Goal: Complete application form: Complete application form

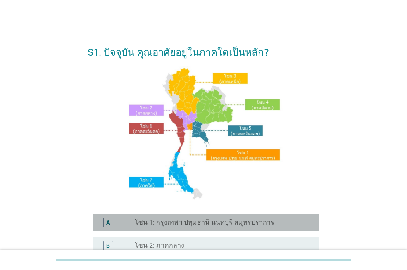
click at [214, 223] on label "โซน 1: กรุงเทพฯ ปทุมธานี นนทบุรี สมุทรปราการ" at bounding box center [205, 223] width 140 height 8
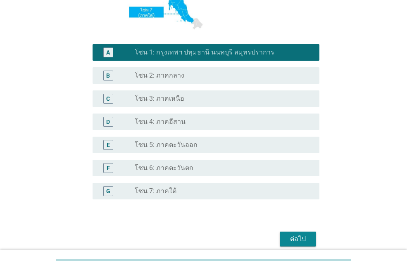
scroll to position [206, 0]
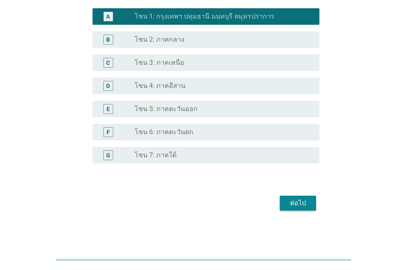
click at [303, 201] on div "ต่อไป" at bounding box center [298, 204] width 23 height 10
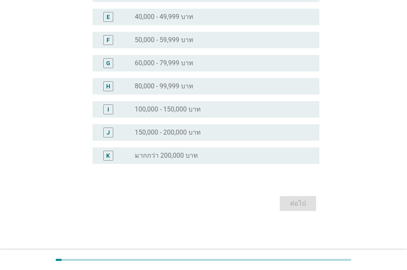
scroll to position [0, 0]
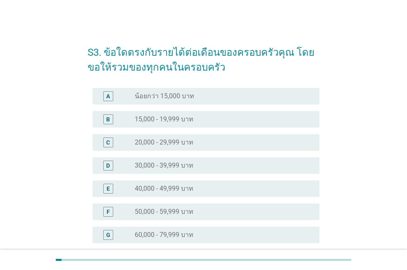
click at [200, 237] on div "radio_button_unchecked 60,000 - 79,999 บาท" at bounding box center [221, 235] width 172 height 8
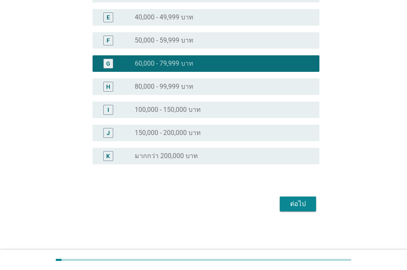
scroll to position [172, 0]
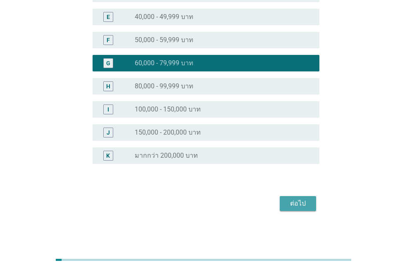
click at [285, 205] on button "ต่อไป" at bounding box center [298, 203] width 36 height 15
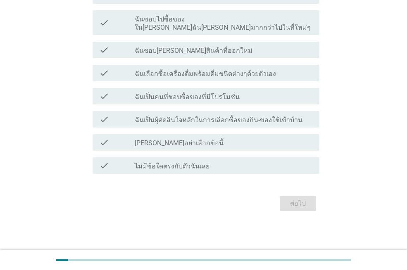
scroll to position [0, 0]
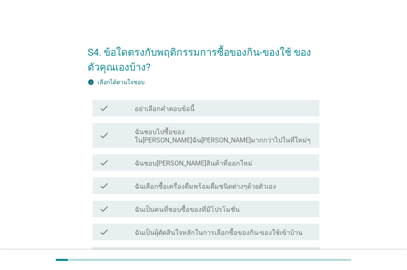
click at [282, 132] on div "check_box_outline_blank ฉันชอบไปซื้อของใน[PERSON_NAME]ฉัน[PERSON_NAME]มากกว่าไป…" at bounding box center [224, 136] width 178 height 18
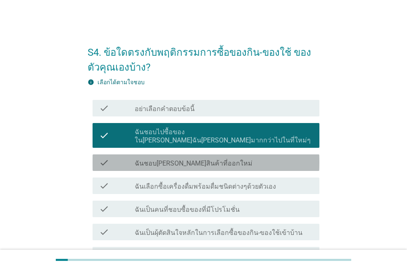
click at [275, 158] on div "check_box_outline_blank ฉันชอบ[PERSON_NAME]สินค้าที่ออกใหม่" at bounding box center [224, 163] width 178 height 10
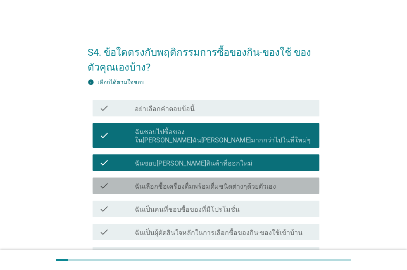
click at [282, 181] on div "check_box_outline_blank ฉันเลือกซื้อเครื่องดื่มพร้อมดื่มชนิดต่างๆด้วยตัวเอง" at bounding box center [224, 186] width 178 height 10
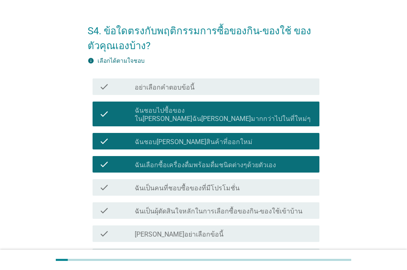
scroll to position [41, 0]
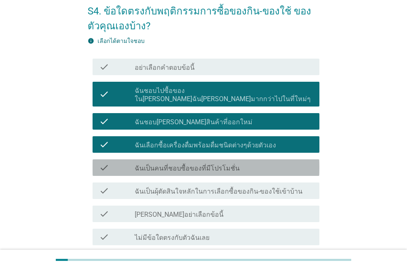
click at [293, 163] on div "check_box_outline_blank ฉันเป็นคนที่ชอบซื้อของที่มีโปรโมชั่น" at bounding box center [224, 168] width 178 height 10
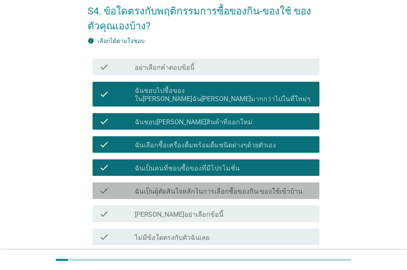
click at [296, 186] on div "check_box_outline_blank ฉันเป็นผุ้ตัดสินใจหลักในการเลือกซื้อของกิน-ของใช้เข้าบ้…" at bounding box center [224, 191] width 178 height 10
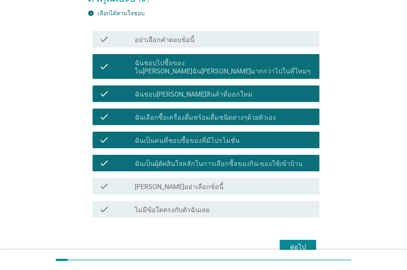
scroll to position [105, 0]
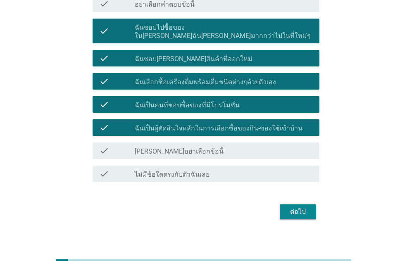
click at [303, 207] on div "ต่อไป" at bounding box center [298, 212] width 23 height 10
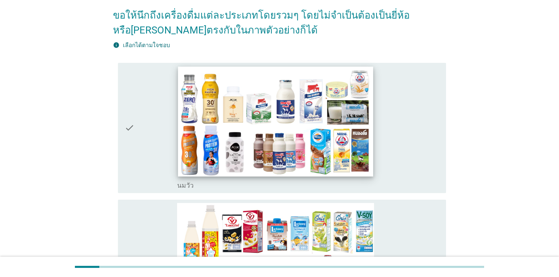
scroll to position [83, 0]
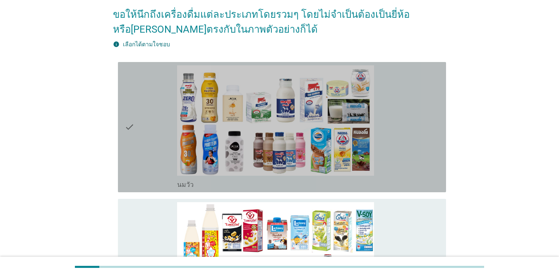
click at [134, 111] on icon "check" at bounding box center [129, 127] width 10 height 124
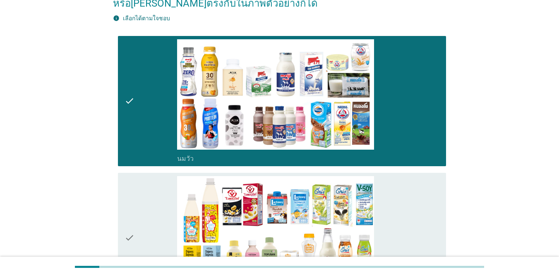
scroll to position [124, 0]
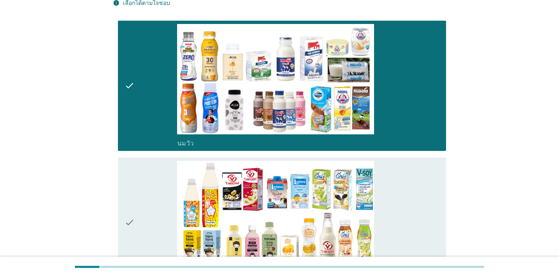
click at [145, 181] on div "check" at bounding box center [150, 223] width 53 height 124
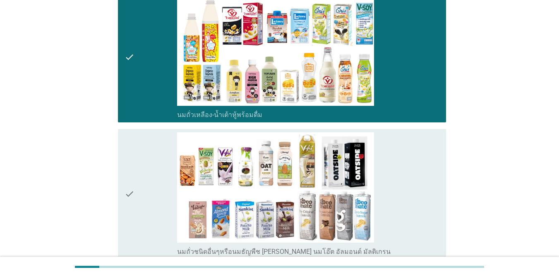
click at [144, 189] on div "check" at bounding box center [150, 194] width 53 height 124
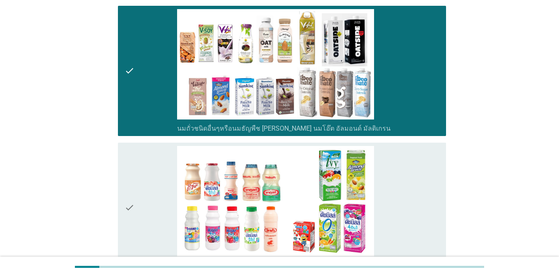
scroll to position [414, 0]
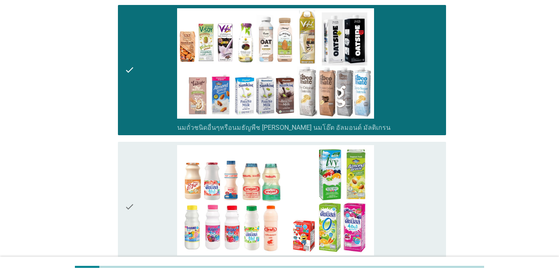
click at [140, 193] on div "check" at bounding box center [150, 207] width 53 height 124
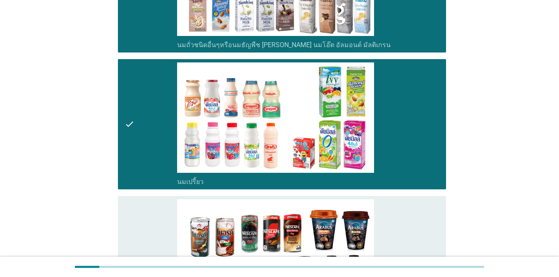
click at [139, 199] on div "check" at bounding box center [150, 261] width 53 height 124
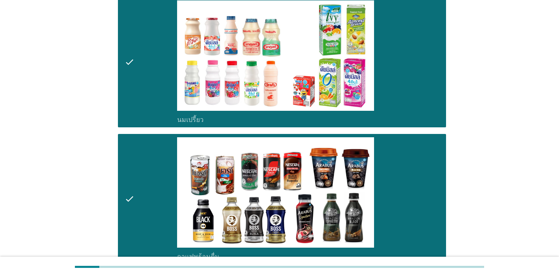
scroll to position [662, 0]
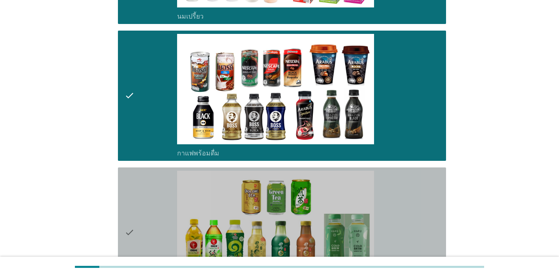
click at [139, 196] on div "check" at bounding box center [150, 233] width 53 height 124
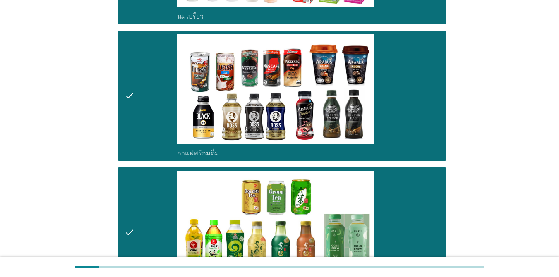
scroll to position [744, 0]
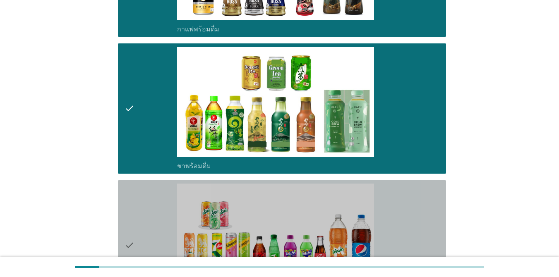
click at [125, 184] on icon "check" at bounding box center [129, 246] width 10 height 124
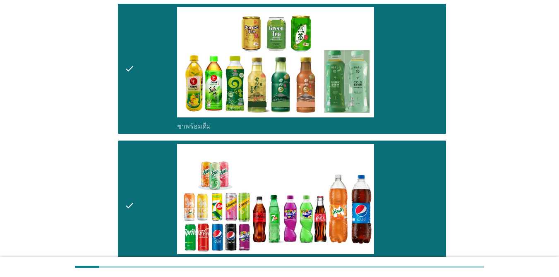
scroll to position [910, 0]
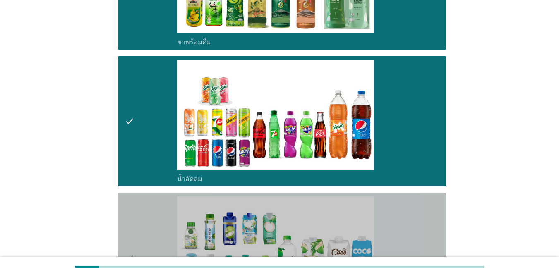
click at [133, 196] on icon "check" at bounding box center [129, 258] width 10 height 124
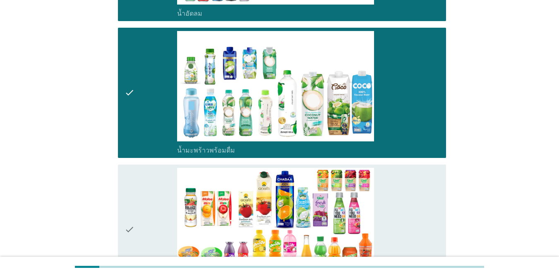
click at [136, 184] on div "check" at bounding box center [150, 230] width 53 height 124
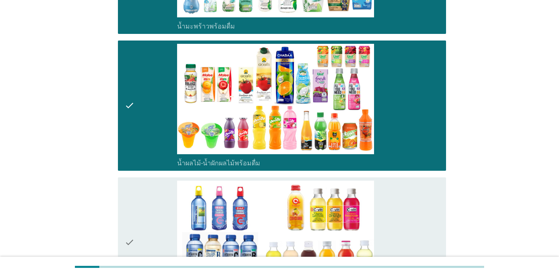
click at [136, 184] on div "check" at bounding box center [150, 243] width 53 height 124
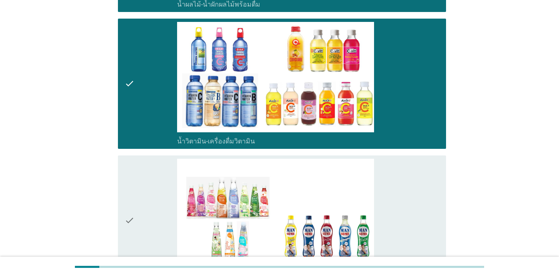
scroll to position [1365, 0]
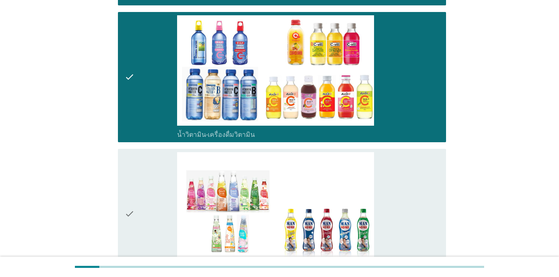
click at [136, 184] on div "check" at bounding box center [150, 214] width 53 height 124
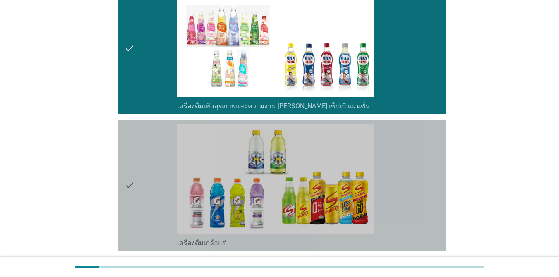
click at [138, 182] on div "check" at bounding box center [150, 186] width 53 height 124
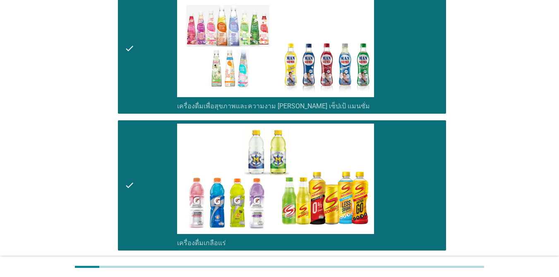
scroll to position [1654, 0]
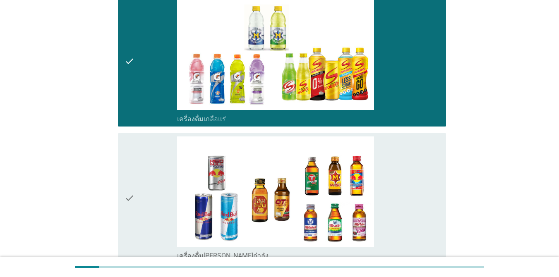
click at [138, 181] on div "check" at bounding box center [150, 198] width 53 height 124
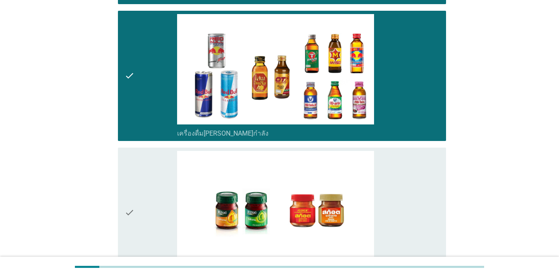
scroll to position [1778, 0]
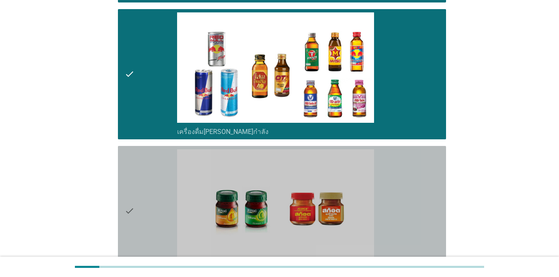
click at [138, 179] on div "check" at bounding box center [150, 211] width 53 height 124
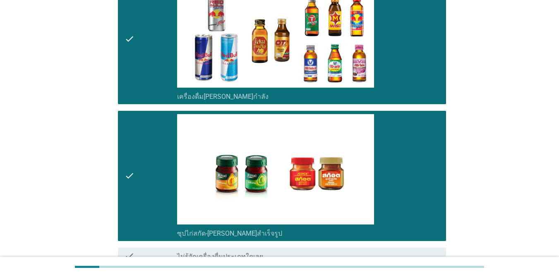
scroll to position [1861, 0]
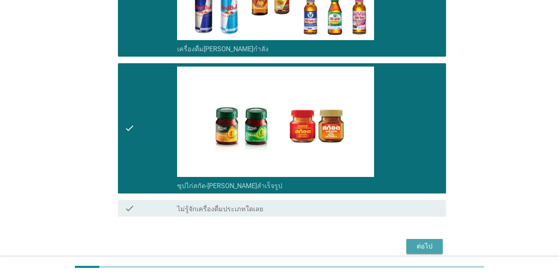
click at [407, 242] on div "ต่อไป" at bounding box center [424, 247] width 23 height 10
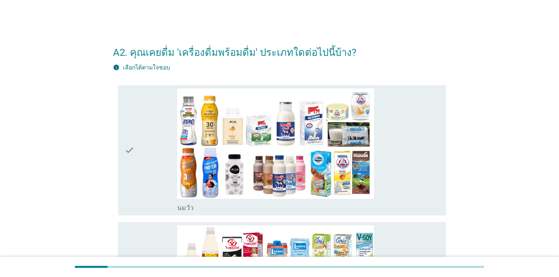
click at [146, 138] on div "check" at bounding box center [150, 151] width 53 height 124
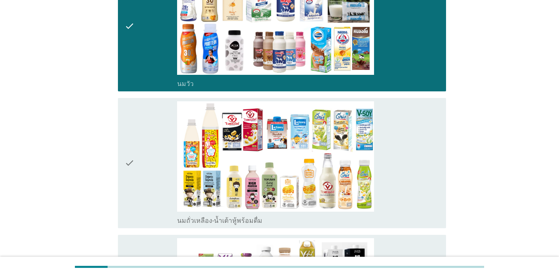
click at [145, 145] on div "check" at bounding box center [150, 163] width 53 height 124
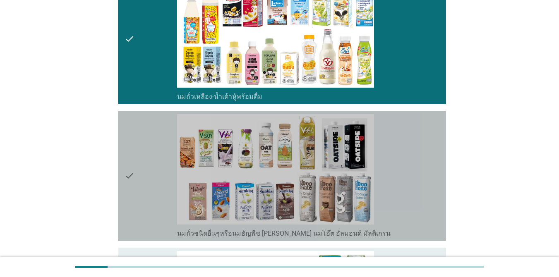
click at [145, 148] on div "check" at bounding box center [150, 176] width 53 height 124
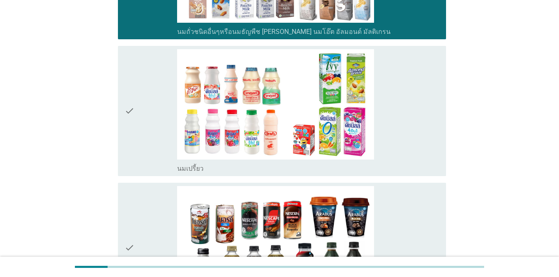
scroll to position [455, 0]
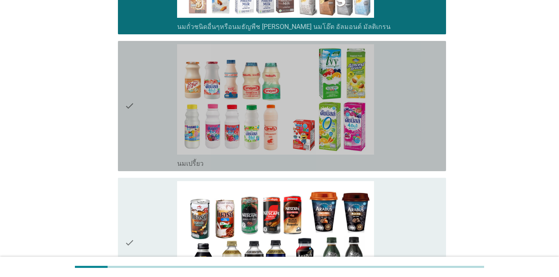
click at [145, 148] on div "check" at bounding box center [150, 106] width 53 height 124
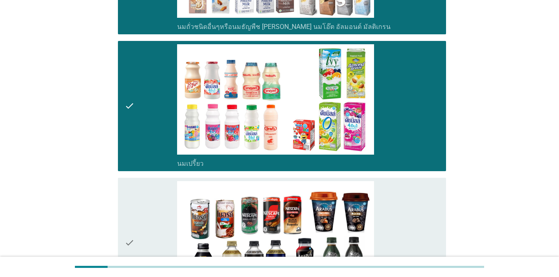
click at [151, 197] on div "check" at bounding box center [150, 243] width 53 height 124
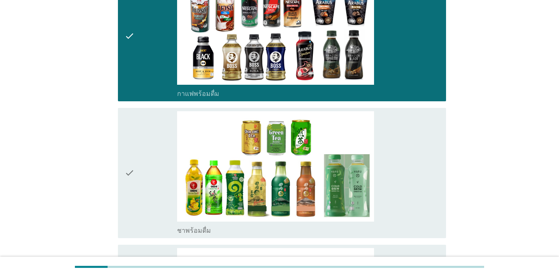
click at [149, 186] on div "check" at bounding box center [150, 173] width 53 height 124
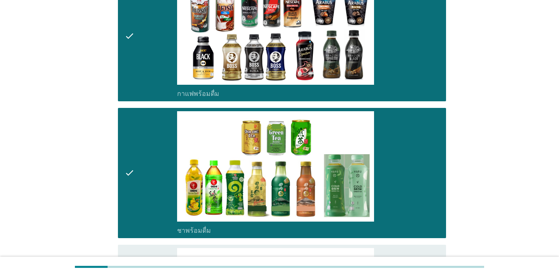
scroll to position [827, 0]
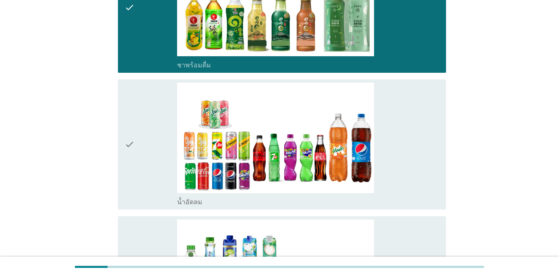
click at [144, 176] on div "check" at bounding box center [150, 145] width 53 height 124
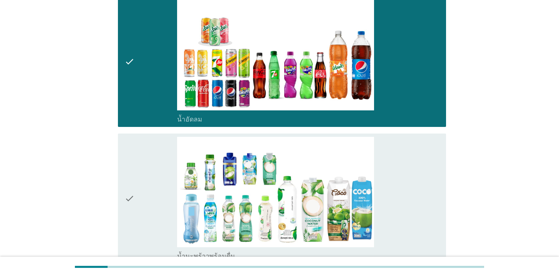
click at [144, 173] on div "check" at bounding box center [150, 199] width 53 height 124
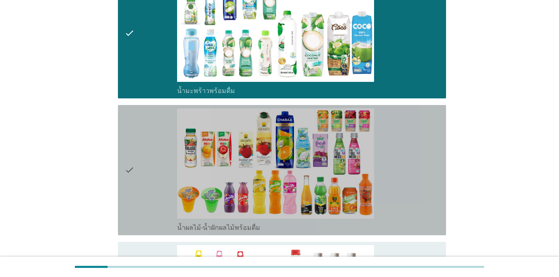
click at [143, 174] on div "check" at bounding box center [150, 170] width 53 height 124
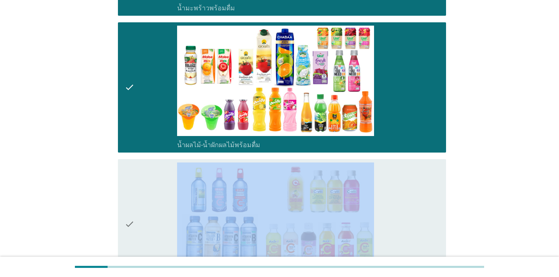
click at [143, 175] on div "check" at bounding box center [150, 225] width 53 height 124
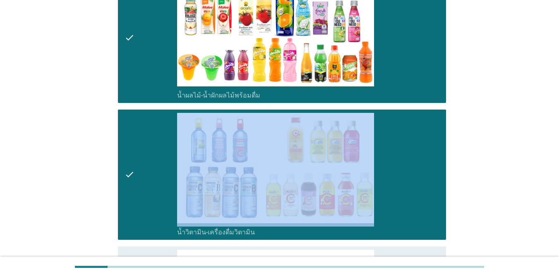
scroll to position [1282, 0]
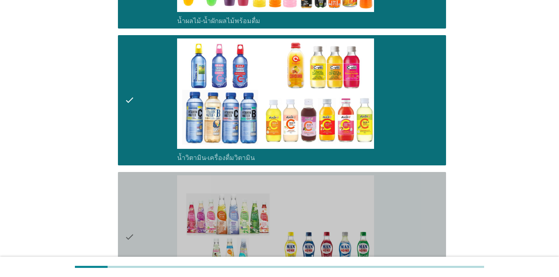
click at [143, 187] on div "check" at bounding box center [150, 237] width 53 height 124
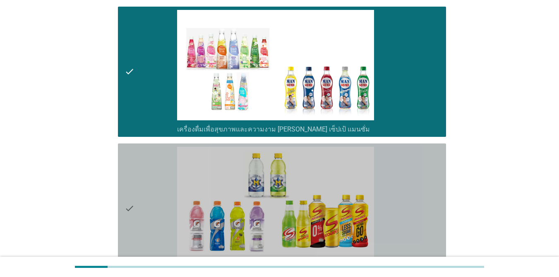
click at [143, 188] on div "check" at bounding box center [150, 209] width 53 height 124
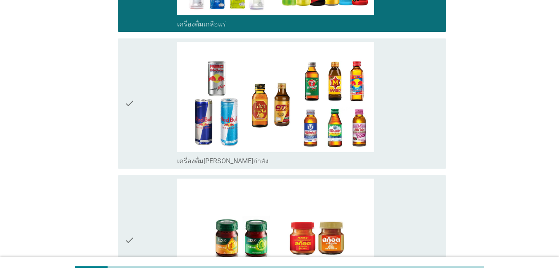
scroll to position [1696, 0]
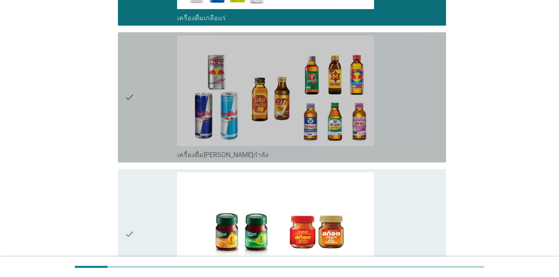
click at [142, 145] on div "check" at bounding box center [150, 98] width 53 height 124
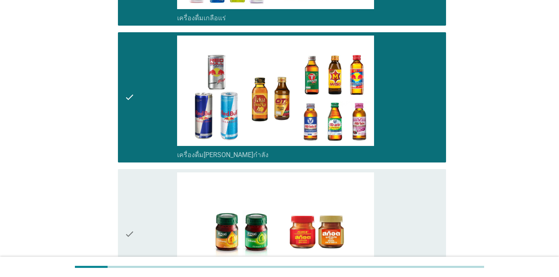
click at [139, 196] on div "check" at bounding box center [150, 234] width 53 height 124
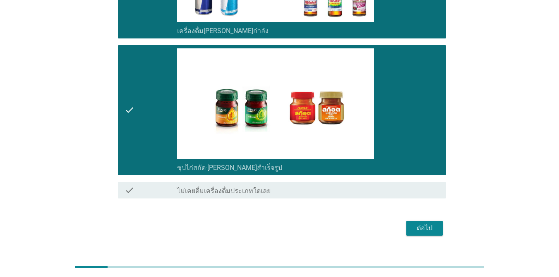
scroll to position [1838, 0]
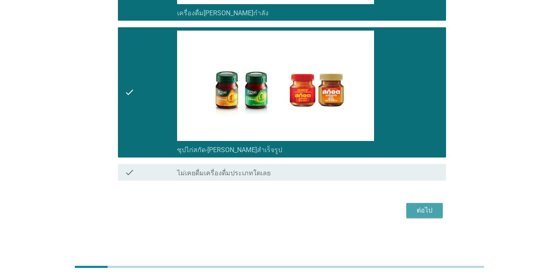
click at [407, 213] on button "ต่อไป" at bounding box center [424, 210] width 36 height 15
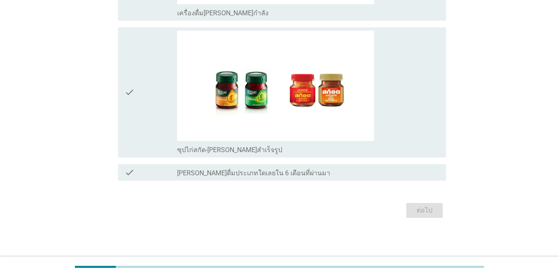
scroll to position [0, 0]
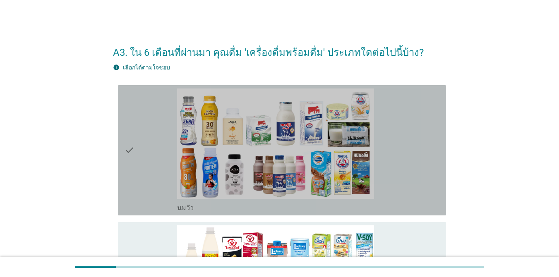
click at [130, 156] on icon "check" at bounding box center [129, 151] width 10 height 124
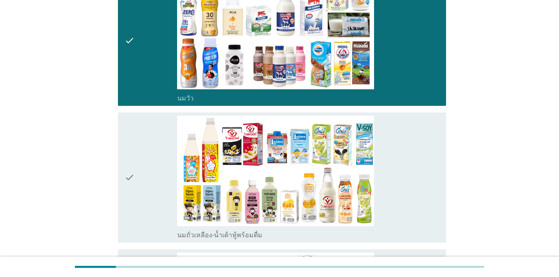
scroll to position [124, 0]
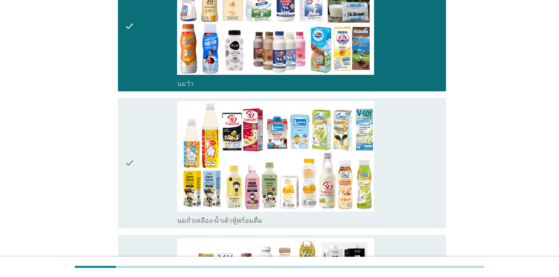
click at [128, 163] on icon "check" at bounding box center [129, 163] width 10 height 124
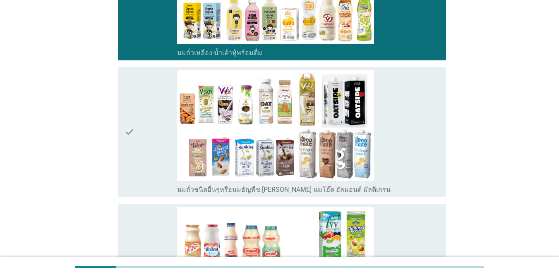
scroll to position [372, 0]
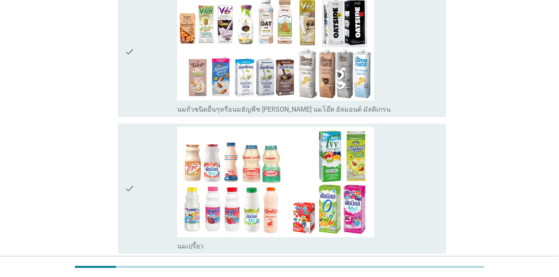
click at [127, 182] on icon "check" at bounding box center [129, 189] width 10 height 124
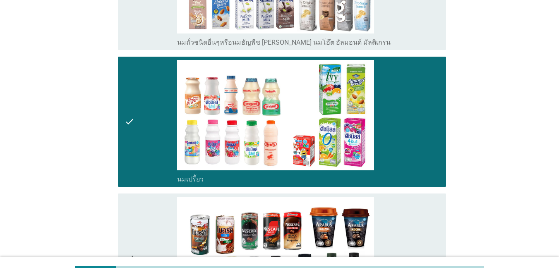
scroll to position [496, 0]
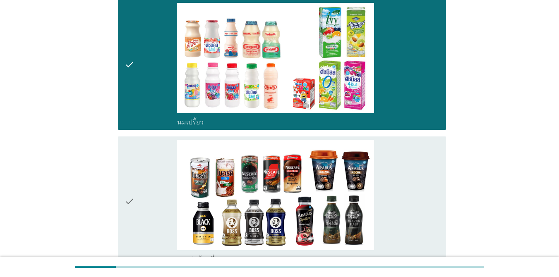
click at [146, 202] on div "check" at bounding box center [150, 202] width 53 height 124
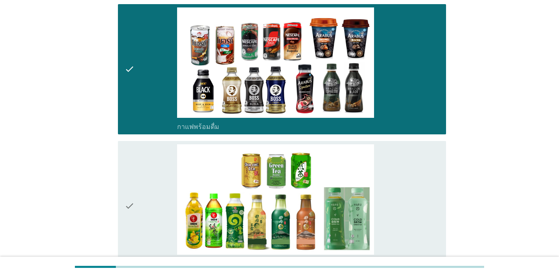
scroll to position [662, 0]
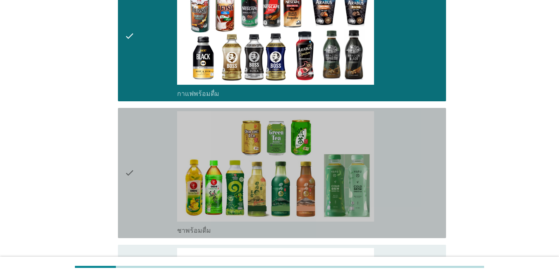
click at [134, 183] on icon "check" at bounding box center [129, 173] width 10 height 124
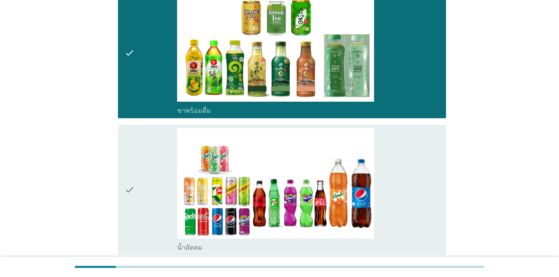
scroll to position [786, 0]
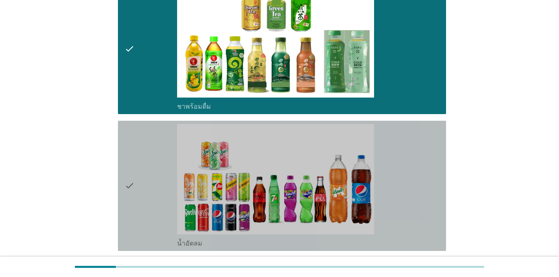
click at [134, 183] on icon "check" at bounding box center [129, 186] width 10 height 124
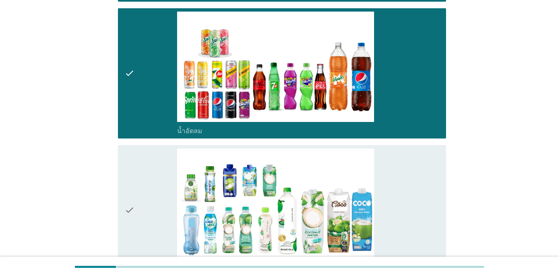
scroll to position [910, 0]
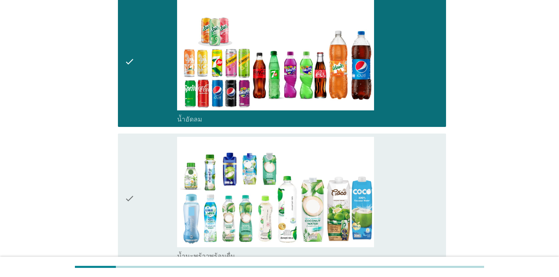
click at [134, 183] on icon "check" at bounding box center [129, 199] width 10 height 124
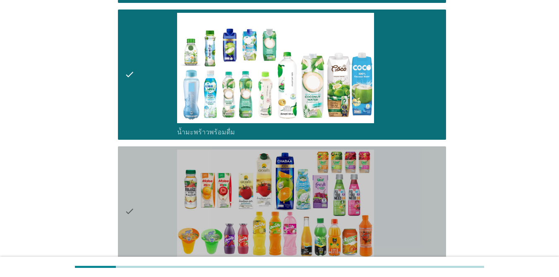
click at [134, 183] on icon "check" at bounding box center [129, 212] width 10 height 124
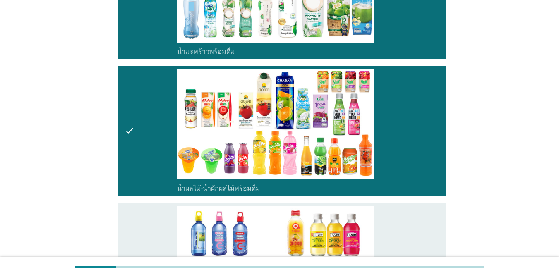
scroll to position [1199, 0]
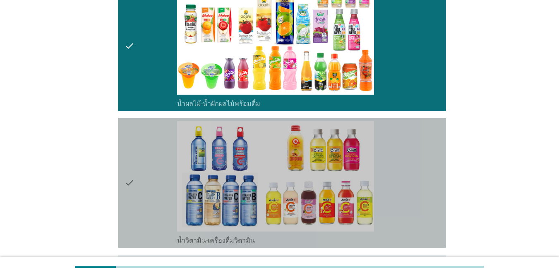
click at [134, 183] on icon "check" at bounding box center [129, 183] width 10 height 124
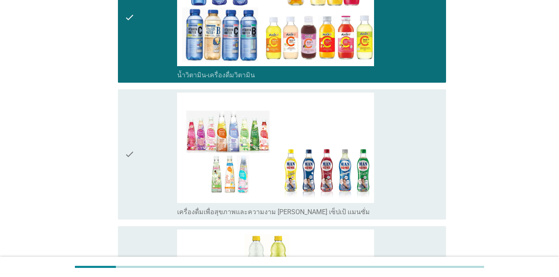
click at [134, 183] on icon "check" at bounding box center [129, 155] width 10 height 124
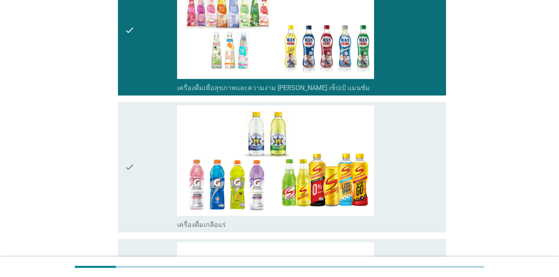
click at [134, 183] on icon "check" at bounding box center [129, 167] width 10 height 124
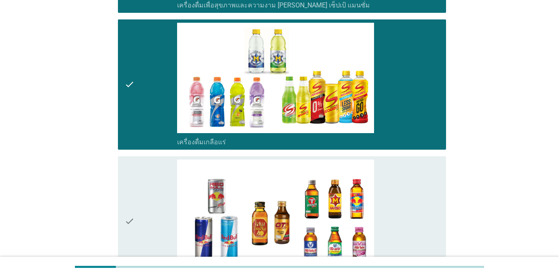
click at [134, 183] on icon "check" at bounding box center [129, 222] width 10 height 124
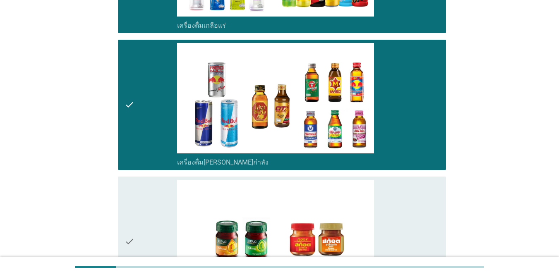
scroll to position [1778, 0]
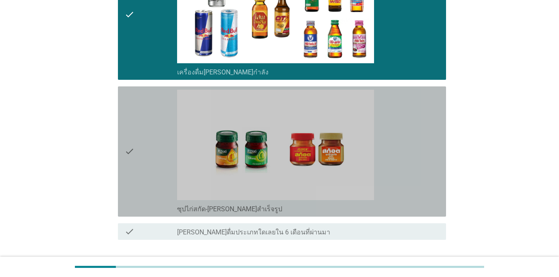
click at [133, 168] on icon "check" at bounding box center [129, 152] width 10 height 124
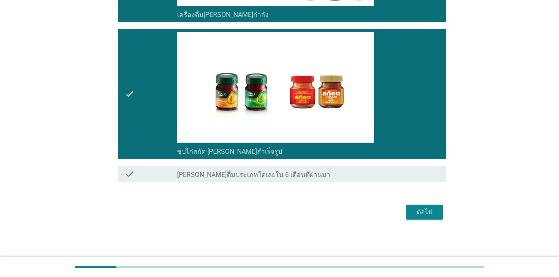
scroll to position [1838, 0]
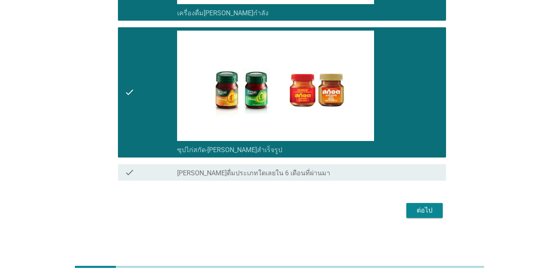
click at [407, 212] on div "ต่อไป" at bounding box center [424, 211] width 23 height 10
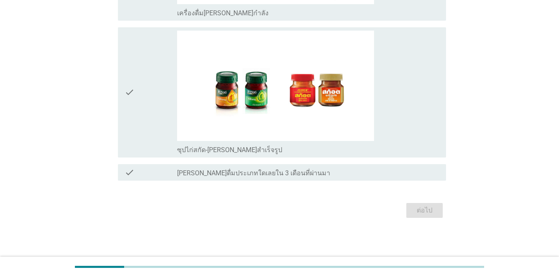
scroll to position [0, 0]
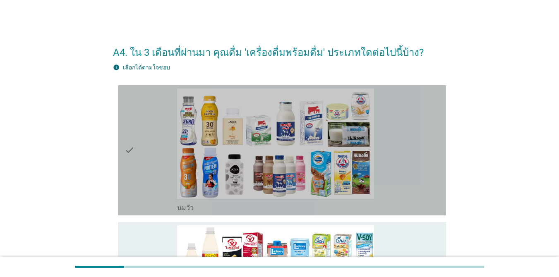
click at [147, 153] on div "check" at bounding box center [150, 151] width 53 height 124
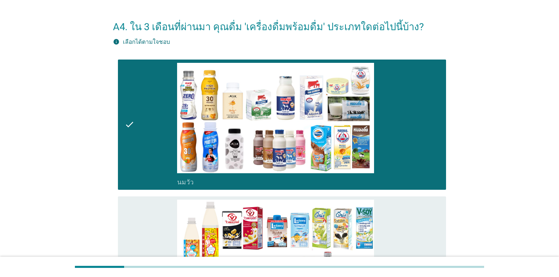
scroll to position [124, 0]
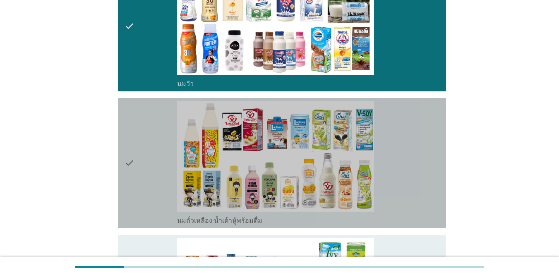
click at [141, 157] on div "check" at bounding box center [150, 163] width 53 height 124
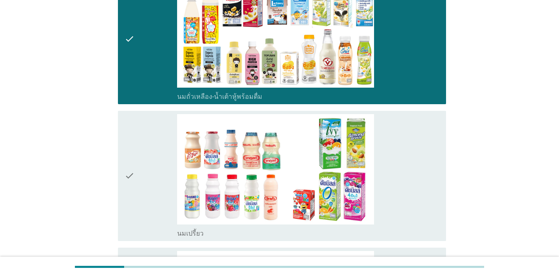
click at [141, 160] on div "check" at bounding box center [150, 176] width 53 height 124
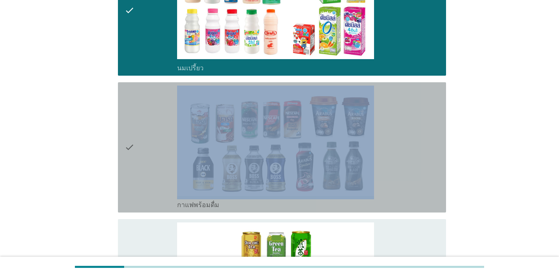
click at [141, 160] on div "check" at bounding box center [150, 148] width 53 height 124
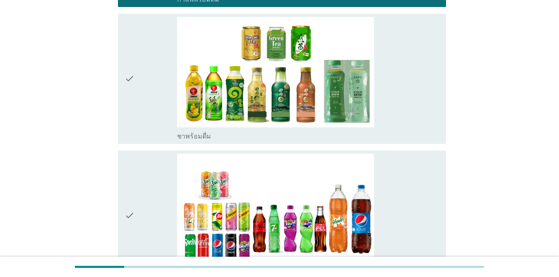
scroll to position [620, 0]
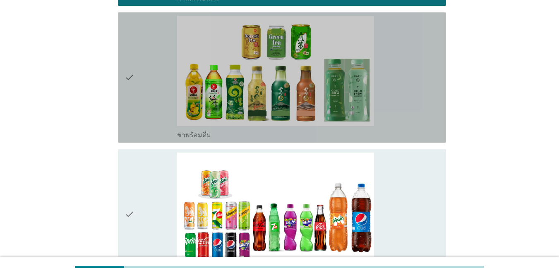
click at [139, 106] on div "check" at bounding box center [150, 78] width 53 height 124
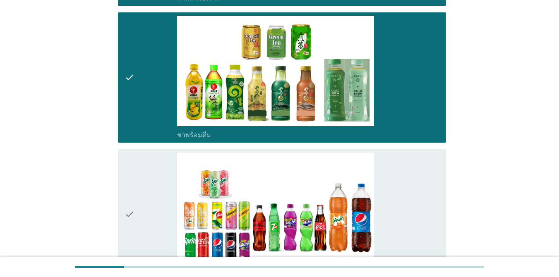
click at [144, 188] on div "check" at bounding box center [150, 215] width 53 height 124
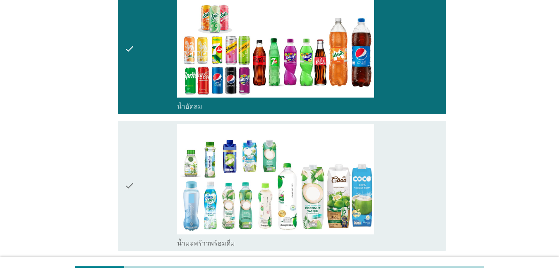
click at [139, 200] on div "check" at bounding box center [150, 186] width 53 height 124
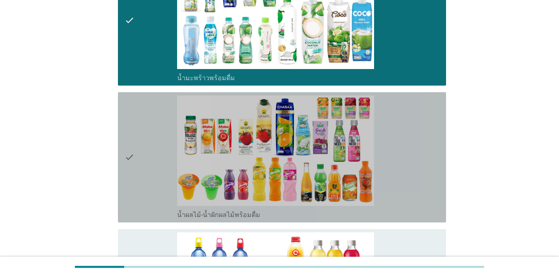
click at [128, 169] on icon "check" at bounding box center [129, 158] width 10 height 124
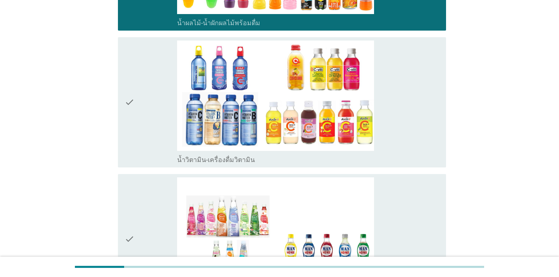
scroll to position [1199, 0]
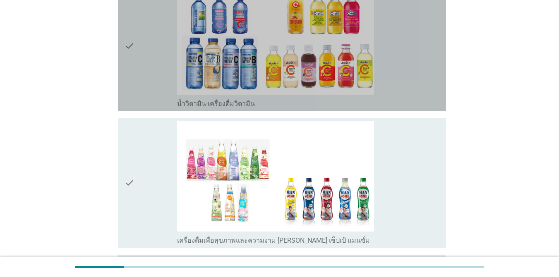
click at [135, 91] on div "check" at bounding box center [150, 46] width 53 height 124
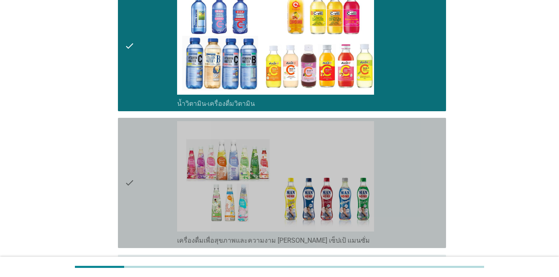
click at [142, 141] on div "check" at bounding box center [150, 183] width 53 height 124
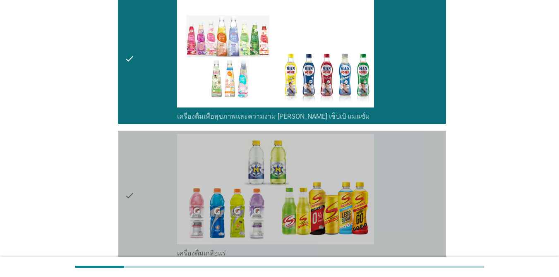
click at [142, 141] on div "check" at bounding box center [150, 196] width 53 height 124
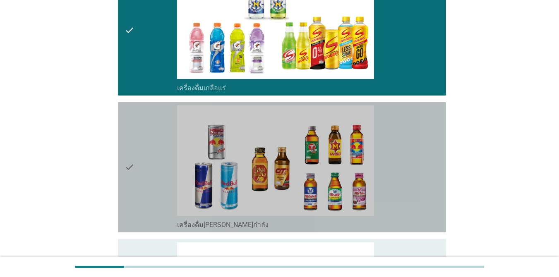
click at [142, 141] on div "check" at bounding box center [150, 167] width 53 height 124
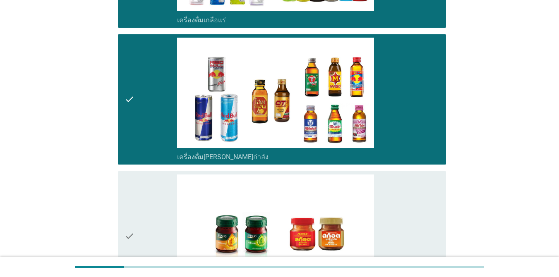
scroll to position [1696, 0]
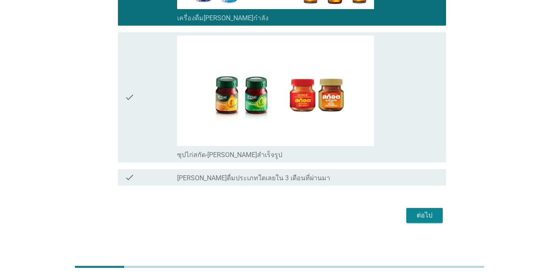
click at [138, 105] on div "check" at bounding box center [150, 98] width 53 height 124
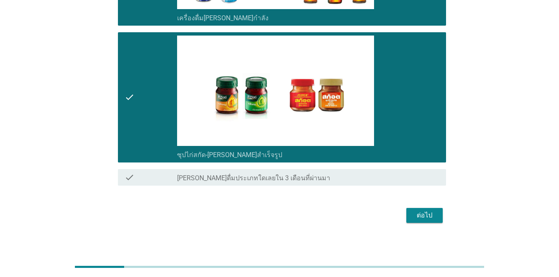
click at [407, 217] on button "ต่อไป" at bounding box center [424, 215] width 36 height 15
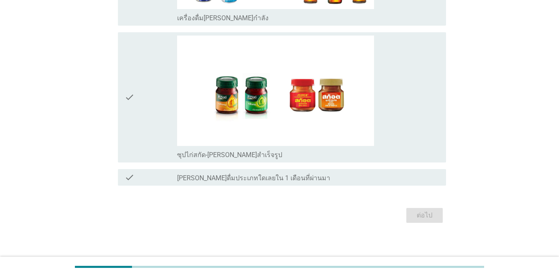
scroll to position [0, 0]
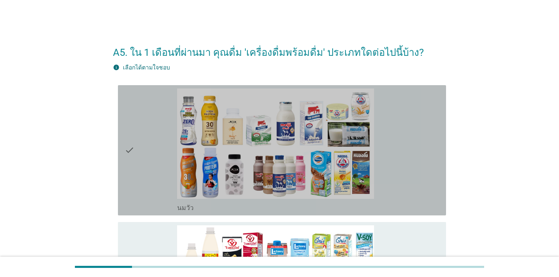
click at [152, 148] on div "check" at bounding box center [150, 151] width 53 height 124
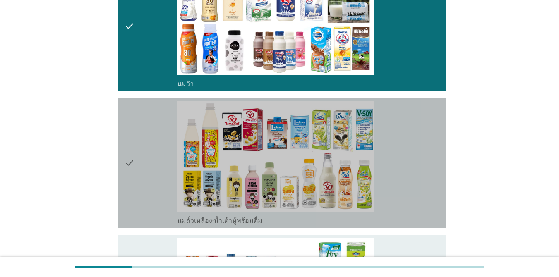
click at [146, 146] on div "check" at bounding box center [150, 163] width 53 height 124
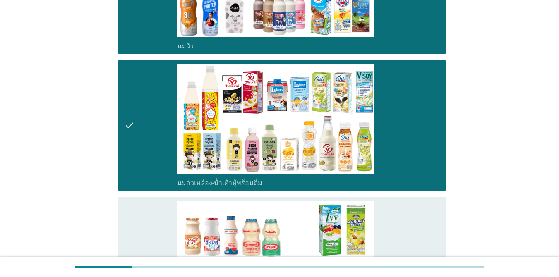
scroll to position [207, 0]
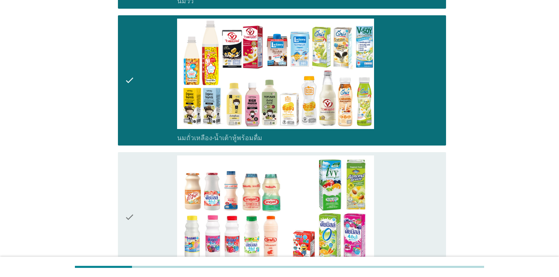
click at [141, 170] on div "check" at bounding box center [150, 218] width 53 height 124
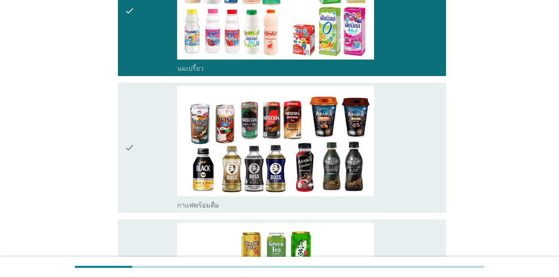
scroll to position [414, 0]
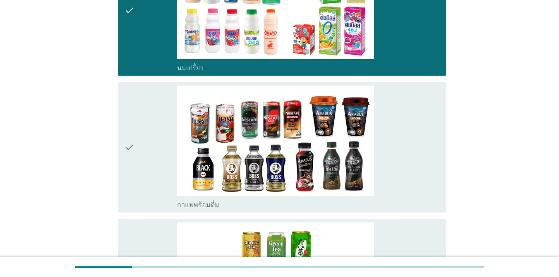
click at [141, 172] on div "check" at bounding box center [150, 148] width 53 height 124
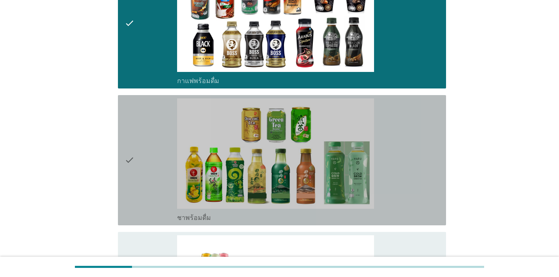
click at [141, 162] on div "check" at bounding box center [150, 160] width 53 height 124
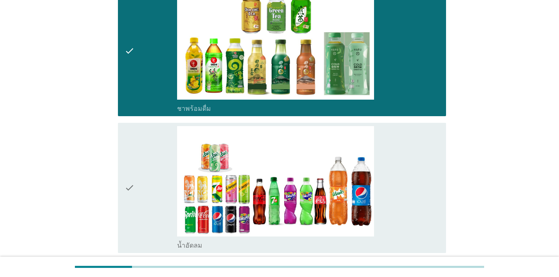
scroll to position [703, 0]
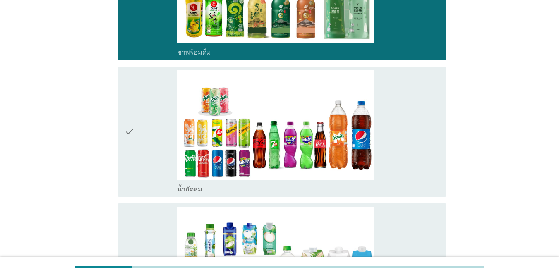
click at [141, 162] on div "check" at bounding box center [150, 132] width 53 height 124
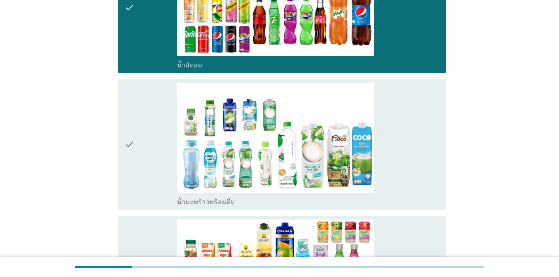
click at [141, 162] on div "check" at bounding box center [150, 145] width 53 height 124
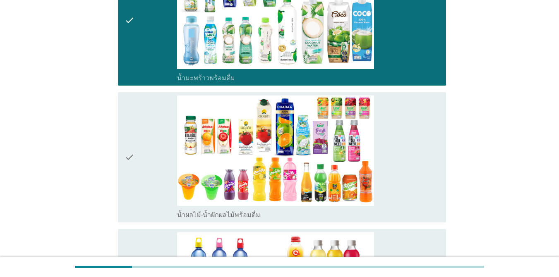
click at [141, 164] on div "check" at bounding box center [150, 158] width 53 height 124
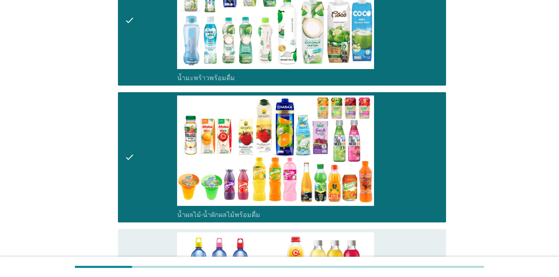
scroll to position [1117, 0]
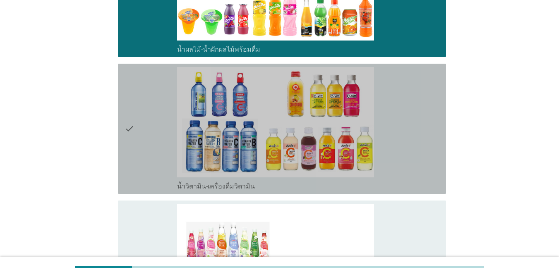
click at [139, 147] on div "check" at bounding box center [150, 129] width 53 height 124
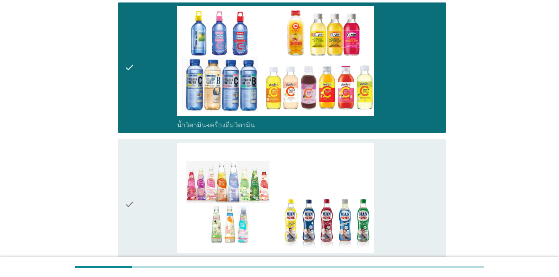
scroll to position [1282, 0]
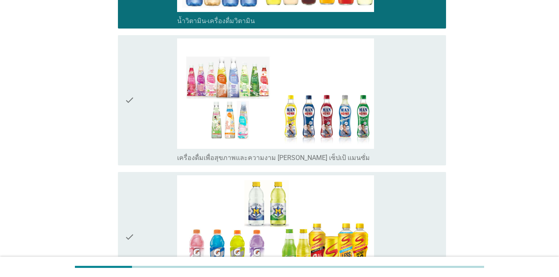
click at [139, 129] on div "check" at bounding box center [150, 100] width 53 height 124
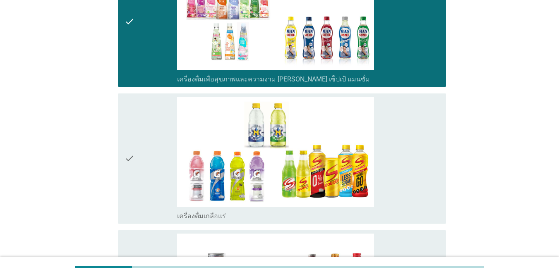
scroll to position [1448, 0]
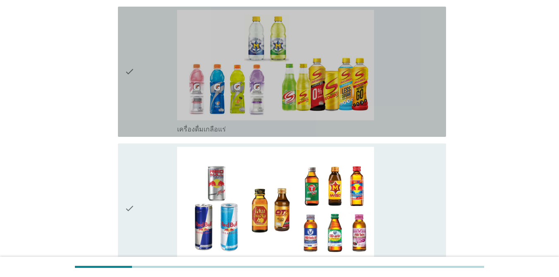
click at [137, 91] on div "check" at bounding box center [150, 72] width 53 height 124
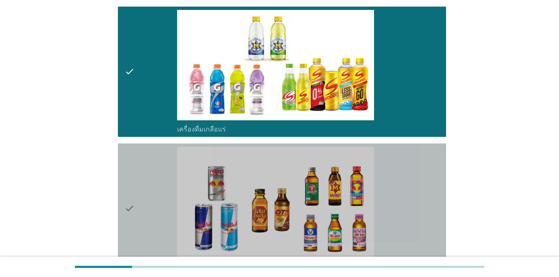
click at [133, 175] on icon "check" at bounding box center [129, 209] width 10 height 124
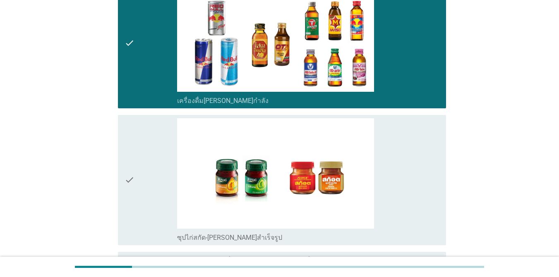
click at [133, 175] on icon "check" at bounding box center [129, 180] width 10 height 124
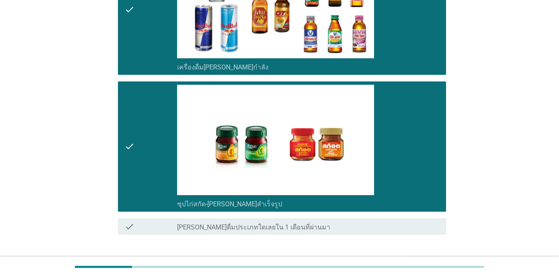
scroll to position [1701, 0]
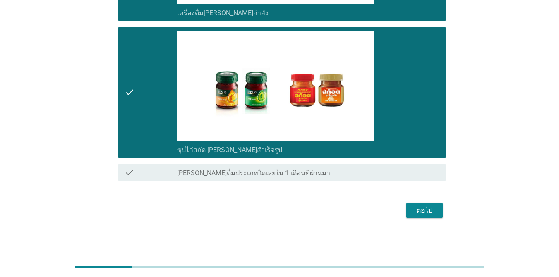
click at [407, 213] on button "ต่อไป" at bounding box center [424, 210] width 36 height 15
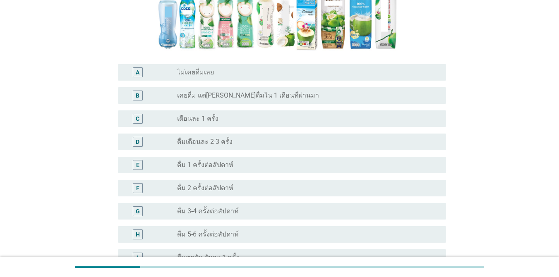
scroll to position [207, 0]
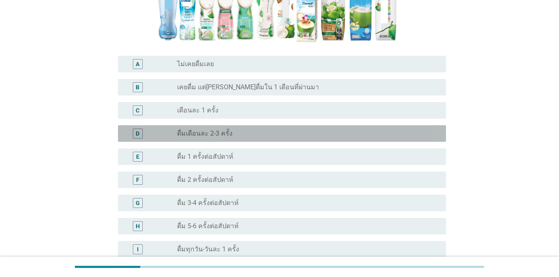
click at [246, 135] on div "radio_button_unchecked ดื่มเดือนละ 2-3 ครั้ง" at bounding box center [305, 133] width 256 height 8
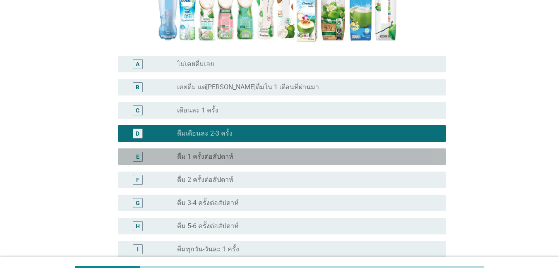
click at [254, 154] on div "radio_button_unchecked ดื่ม 1 ครั้งต่อสัปดาห์" at bounding box center [305, 157] width 256 height 8
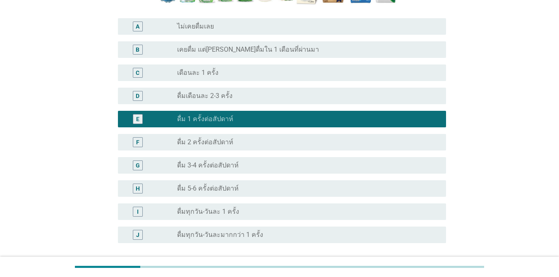
scroll to position [290, 0]
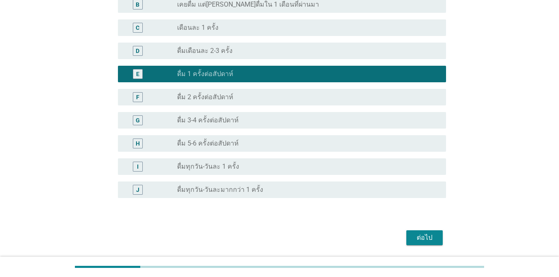
click at [407, 243] on button "ต่อไป" at bounding box center [424, 237] width 36 height 15
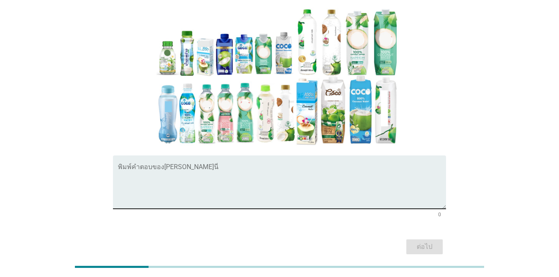
scroll to position [117, 0]
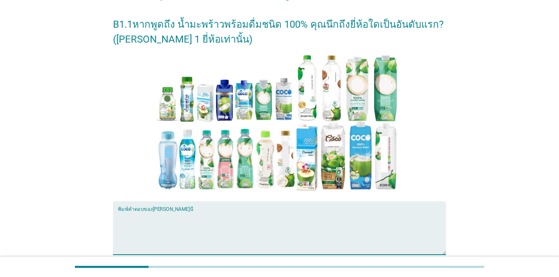
click at [279, 214] on textarea "พิมพ์คำตอบของคุณ ที่นี่" at bounding box center [282, 232] width 328 height 43
click at [179, 214] on textarea "พิมพ์คำตอบของคุณ ที่นี่" at bounding box center [282, 232] width 328 height 43
type textarea ","
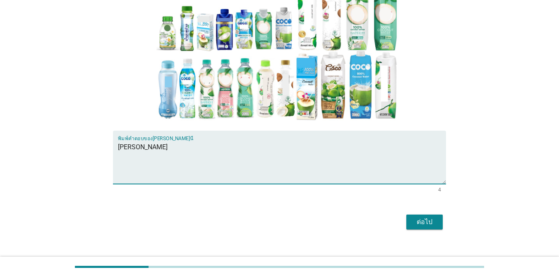
scroll to position [200, 0]
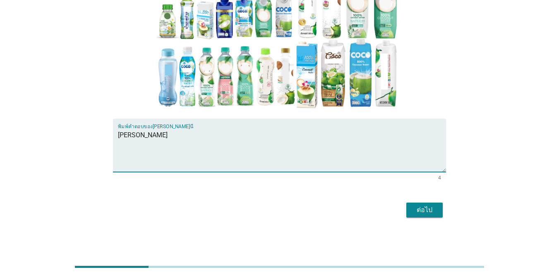
type textarea "[PERSON_NAME]"
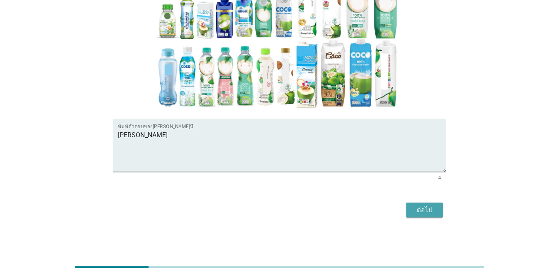
click at [407, 209] on div "ต่อไป" at bounding box center [424, 210] width 23 height 10
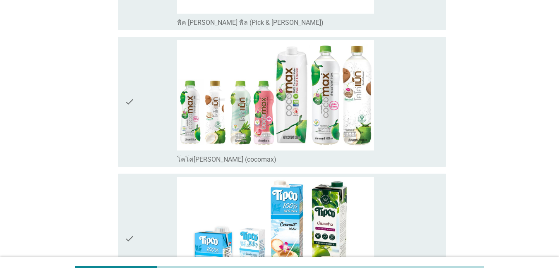
scroll to position [0, 0]
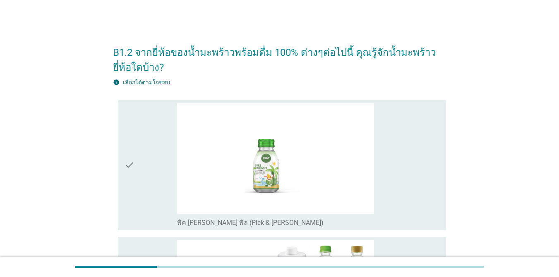
click at [150, 164] on div "check" at bounding box center [150, 165] width 53 height 124
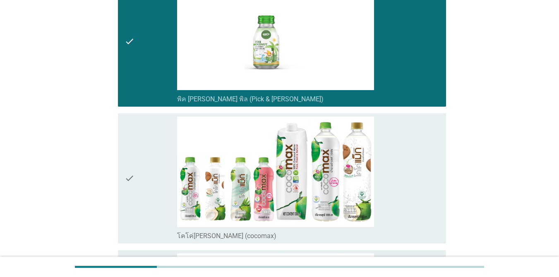
scroll to position [124, 0]
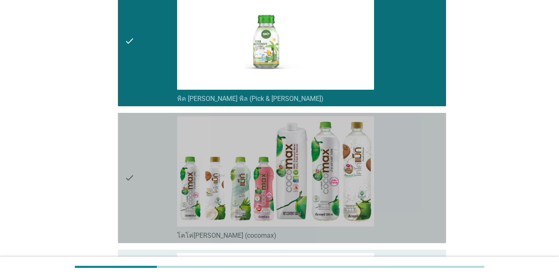
click at [136, 173] on div "check" at bounding box center [150, 178] width 53 height 124
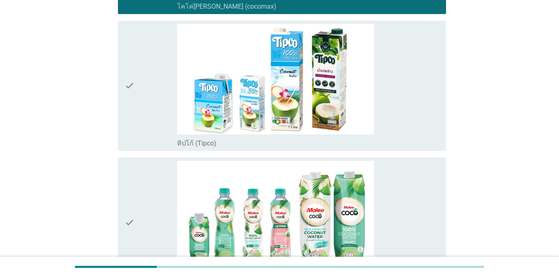
scroll to position [372, 0]
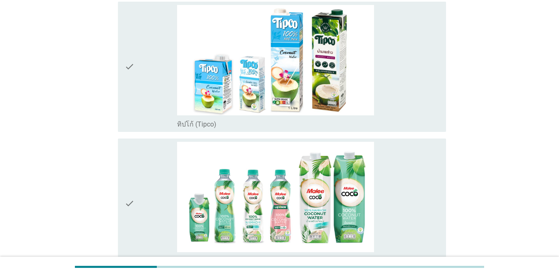
click at [129, 196] on icon "check" at bounding box center [129, 204] width 10 height 124
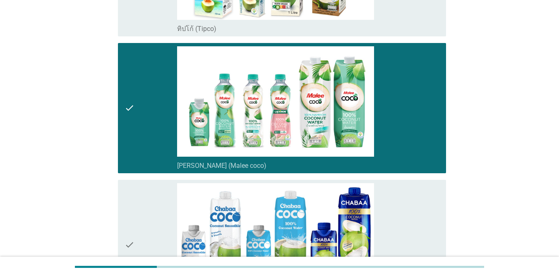
scroll to position [538, 0]
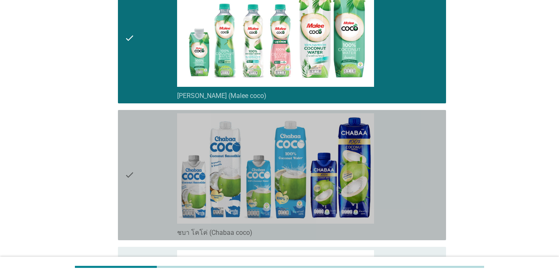
click at [131, 178] on icon "check" at bounding box center [129, 175] width 10 height 124
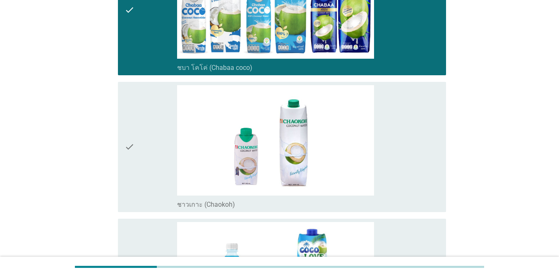
scroll to position [703, 0]
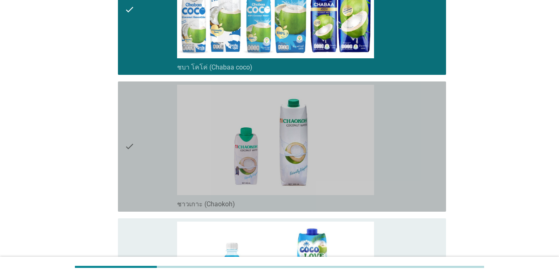
click at [144, 172] on div "check" at bounding box center [150, 147] width 53 height 124
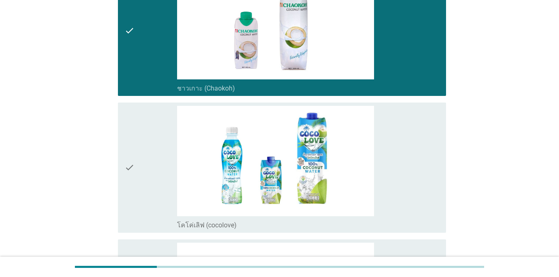
scroll to position [869, 0]
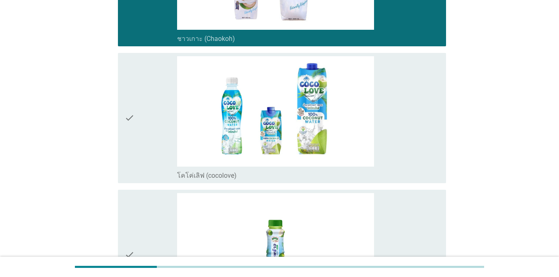
click at [138, 121] on div "check" at bounding box center [150, 118] width 53 height 124
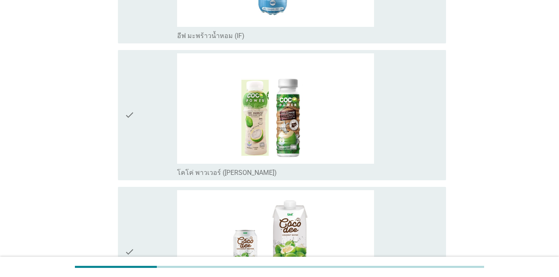
scroll to position [1158, 0]
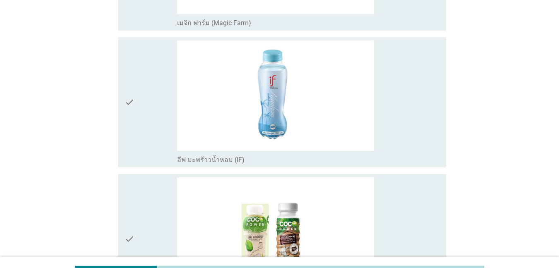
drag, startPoint x: 486, startPoint y: 125, endPoint x: 144, endPoint y: 116, distance: 341.7
click at [144, 116] on div "check" at bounding box center [150, 103] width 53 height 124
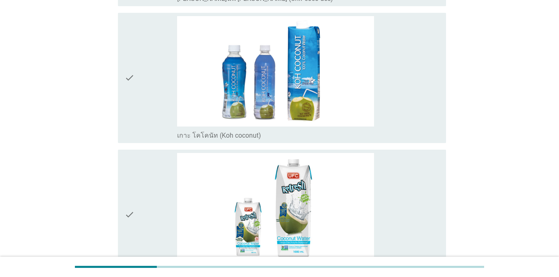
scroll to position [1654, 0]
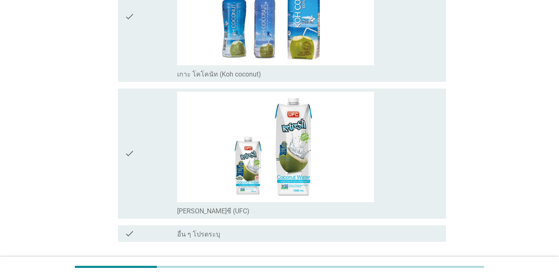
click at [144, 157] on div "check" at bounding box center [150, 154] width 53 height 124
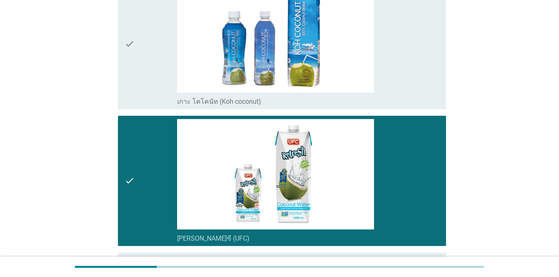
scroll to position [1613, 0]
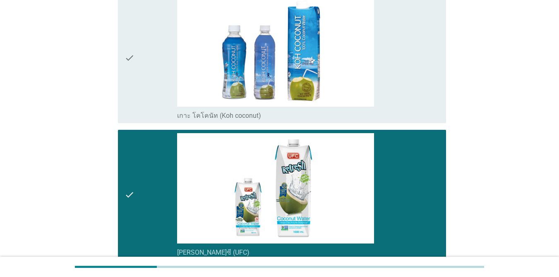
click at [129, 83] on icon "check" at bounding box center [129, 58] width 10 height 124
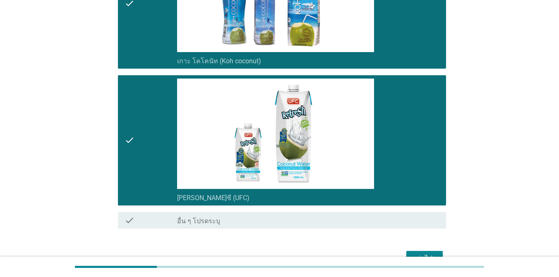
scroll to position [1716, 0]
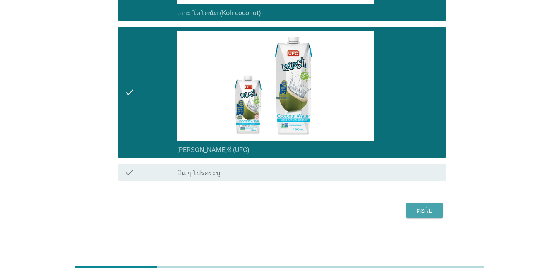
click at [407, 214] on div "ต่อไป" at bounding box center [424, 211] width 23 height 10
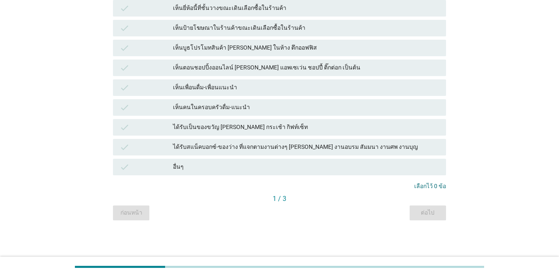
scroll to position [0, 0]
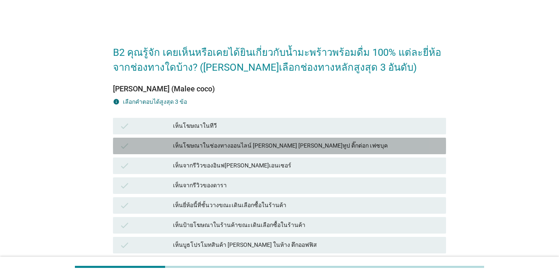
click at [261, 144] on div "เห็นโฆษณาในช่องทางออนไลน์ [PERSON_NAME] [PERSON_NAME]ทูป ติ๊กต่อก เฟซบุค" at bounding box center [306, 146] width 266 height 10
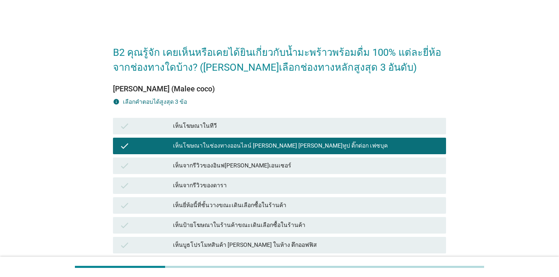
click at [269, 206] on div "เห็นยี่ห้อนี้ที่ชั้นวางขณะเดินเลือกซื้อในร้านค้า" at bounding box center [306, 206] width 266 height 10
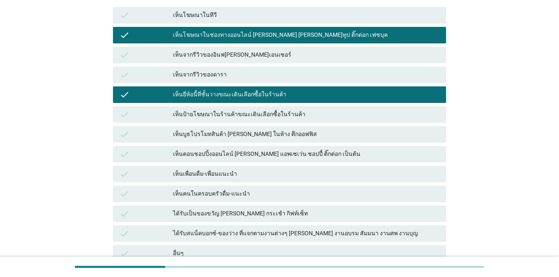
scroll to position [124, 0]
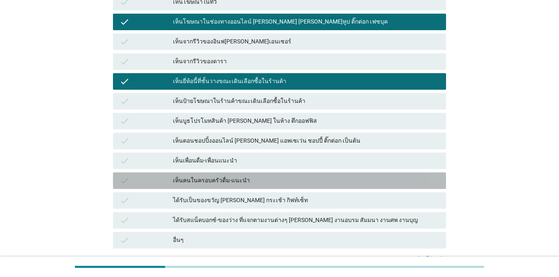
click at [246, 182] on div "เห็นคนในครอบครัวดื่ม-แนะนำ" at bounding box center [306, 181] width 266 height 10
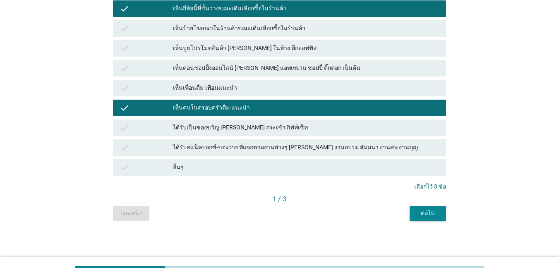
scroll to position [197, 0]
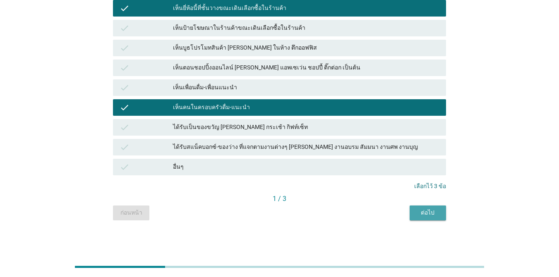
click at [407, 217] on button "ต่อไป" at bounding box center [427, 213] width 36 height 15
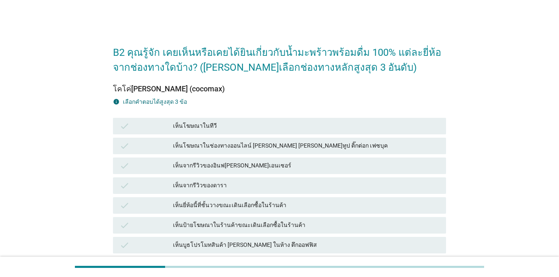
click at [311, 146] on div "เห็นโฆษณาในช่องทางออนไลน์ [PERSON_NAME] [PERSON_NAME]ทูป ติ๊กต่อก เฟซบุค" at bounding box center [306, 146] width 266 height 10
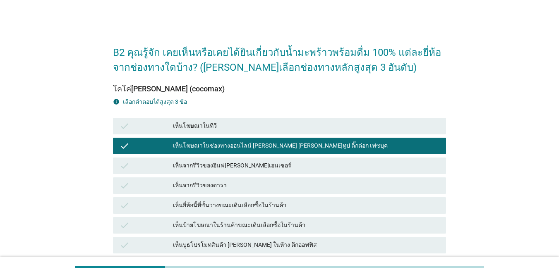
click at [279, 167] on div "เห็นจากรีวิวของอินฟ[PERSON_NAME]เอนเซอร์" at bounding box center [306, 166] width 266 height 10
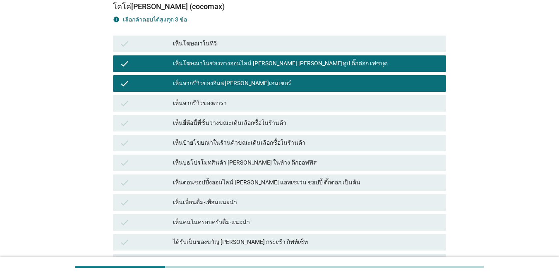
scroll to position [83, 0]
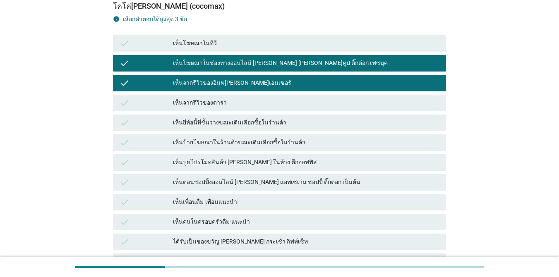
click at [287, 120] on div "เห็นยี่ห้อนี้ที่ชั้นวางขณะเดินเลือกซื้อในร้านค้า" at bounding box center [306, 123] width 266 height 10
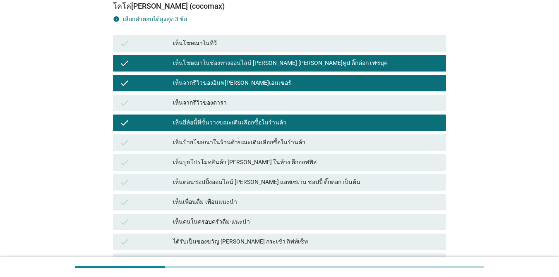
click at [282, 221] on div "เห็นคนในครอบครัวดื่ม-แนะนำ" at bounding box center [306, 222] width 266 height 10
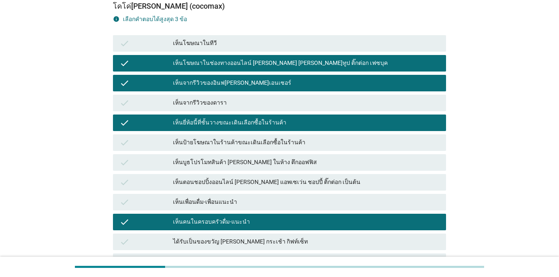
click at [283, 202] on div "เห็นเพื่อนดื่ม-เพื่อนแนะนำ" at bounding box center [306, 202] width 266 height 10
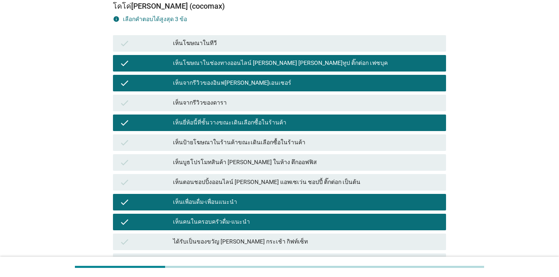
click at [290, 239] on div "ได้รับเป็นของขวัญ [PERSON_NAME] กระเช้า กิฟท์เซ็ท" at bounding box center [306, 242] width 266 height 10
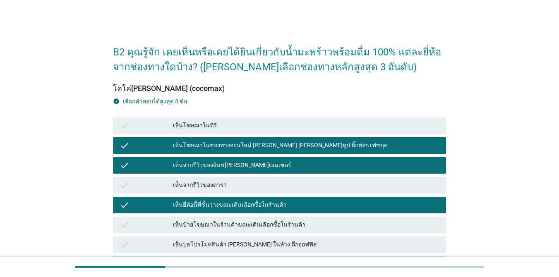
scroll to position [0, 0]
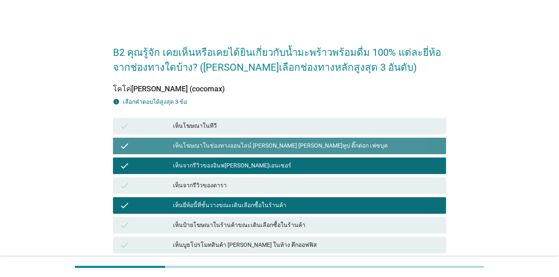
click at [278, 141] on div "เห็นโฆษณาในช่องทางออนไลน์ [PERSON_NAME] [PERSON_NAME]ทูป ติ๊กต่อก เฟซบุค" at bounding box center [306, 146] width 266 height 10
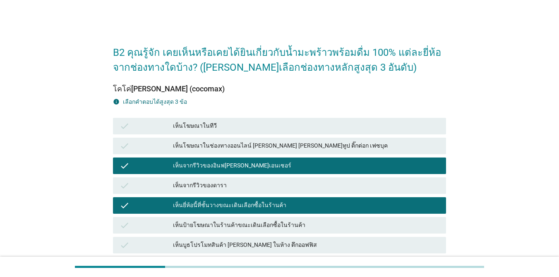
click at [316, 161] on div "เห็นจากรีวิวของอินฟ[PERSON_NAME]เอนเซอร์" at bounding box center [306, 166] width 266 height 10
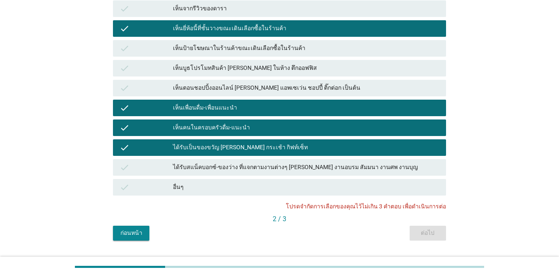
scroll to position [197, 0]
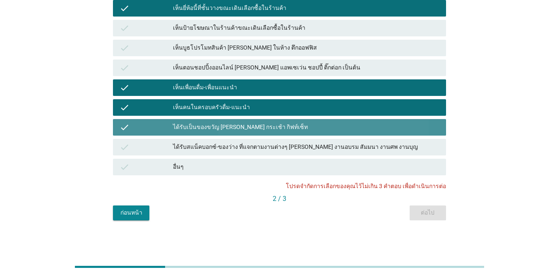
click at [292, 124] on div "ได้รับเป็นของขวัญ [PERSON_NAME] กระเช้า กิฟท์เซ็ท" at bounding box center [306, 127] width 266 height 10
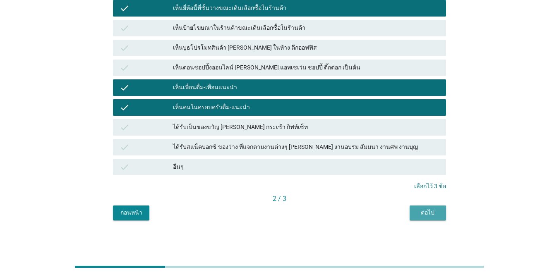
click at [407, 215] on button "ต่อไป" at bounding box center [427, 213] width 36 height 15
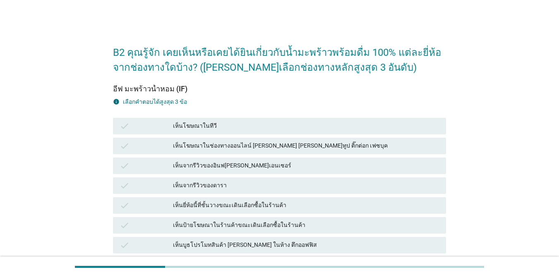
click at [299, 127] on div "เห็นโฆษณาในทีวี" at bounding box center [306, 126] width 266 height 10
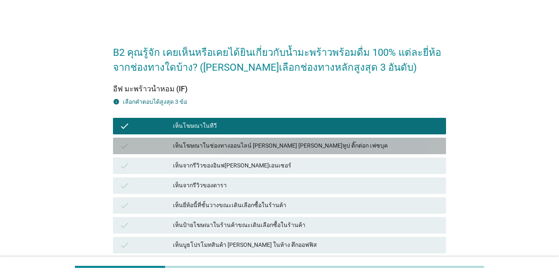
click at [301, 141] on div "เห็นโฆษณาในช่องทางออนไลน์ [PERSON_NAME] [PERSON_NAME]ทูป ติ๊กต่อก เฟซบุค" at bounding box center [306, 146] width 266 height 10
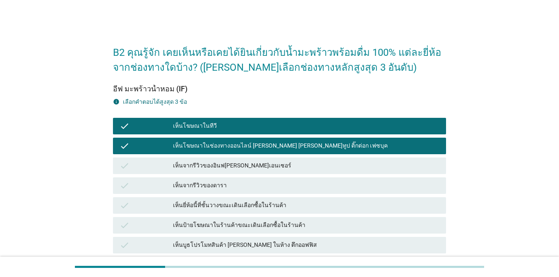
click at [313, 125] on div "เห็นโฆษณาในทีวี" at bounding box center [306, 126] width 266 height 10
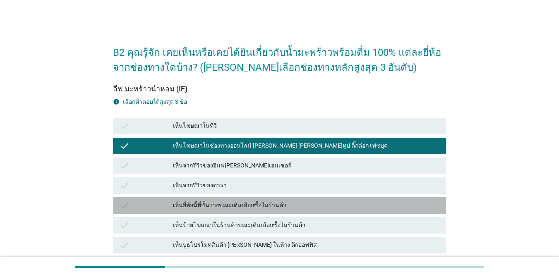
click at [337, 208] on div "เห็นยี่ห้อนี้ที่ชั้นวางขณะเดินเลือกซื้อในร้านค้า" at bounding box center [306, 206] width 266 height 10
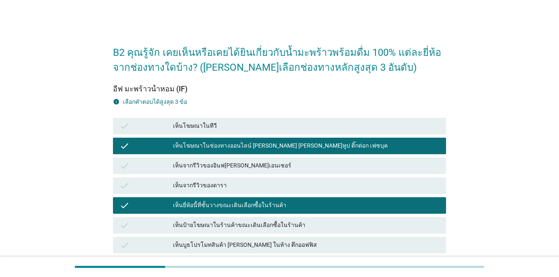
click at [328, 186] on div "เห็นจากรีวิวของดารา" at bounding box center [306, 186] width 266 height 10
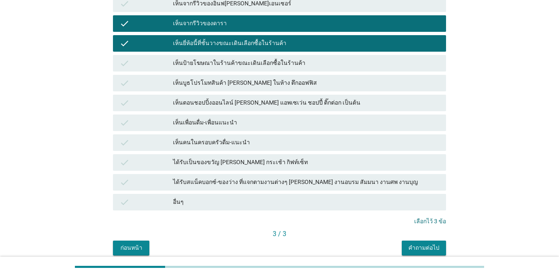
scroll to position [197, 0]
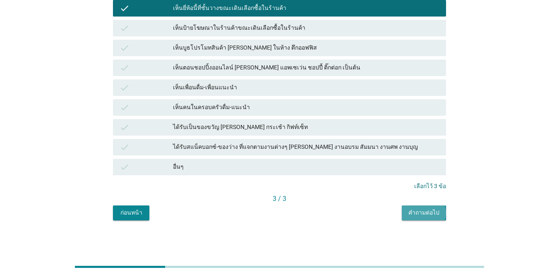
click at [407, 219] on button "คำถามต่อไป" at bounding box center [424, 213] width 44 height 15
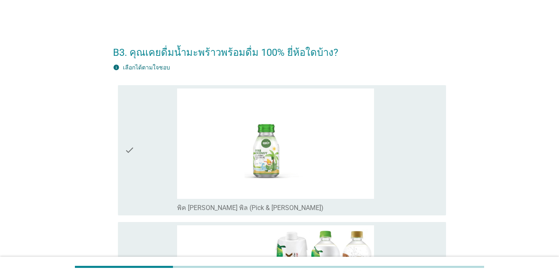
scroll to position [124, 0]
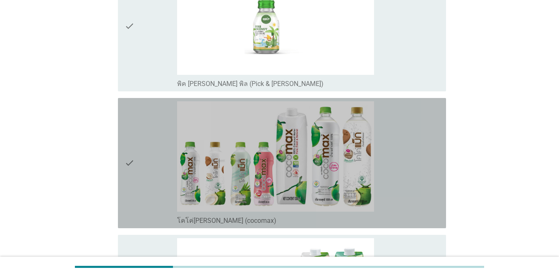
click at [132, 149] on icon "check" at bounding box center [129, 163] width 10 height 124
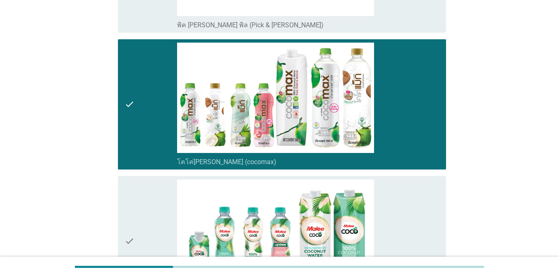
scroll to position [290, 0]
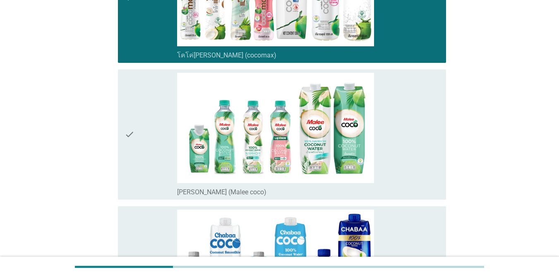
click at [132, 138] on icon "check" at bounding box center [129, 135] width 10 height 124
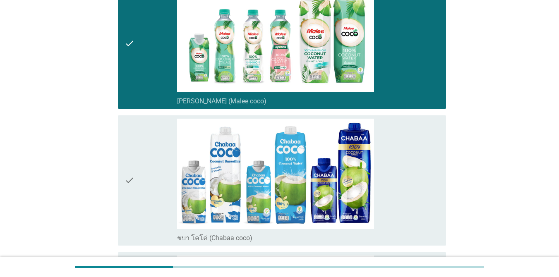
scroll to position [414, 0]
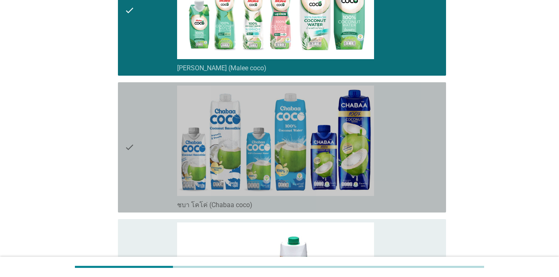
click at [134, 144] on icon "check" at bounding box center [129, 148] width 10 height 124
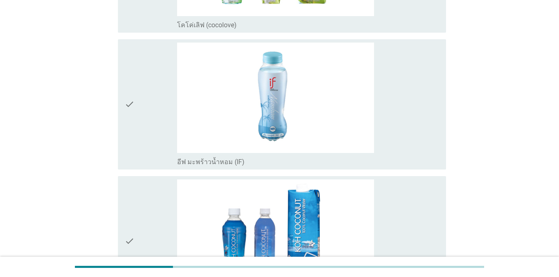
scroll to position [864, 0]
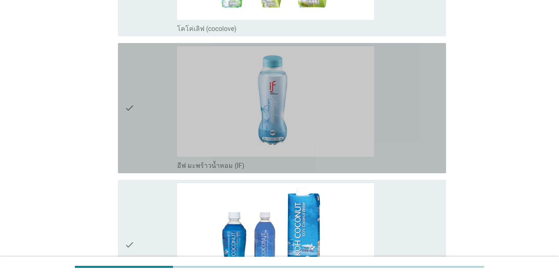
click at [129, 108] on icon "check" at bounding box center [129, 108] width 10 height 124
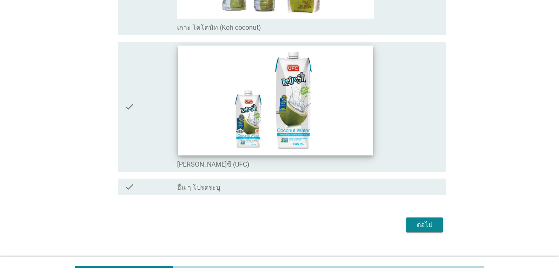
scroll to position [1153, 0]
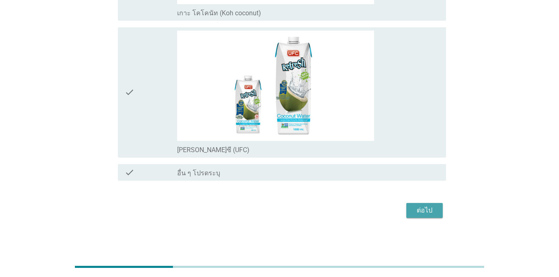
click at [407, 214] on div "ต่อไป" at bounding box center [424, 211] width 23 height 10
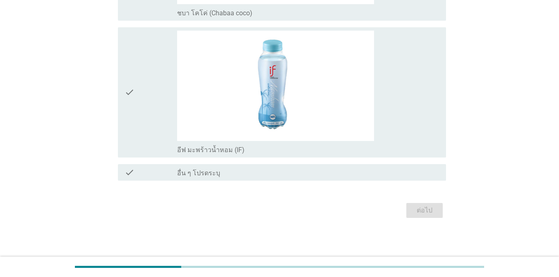
scroll to position [0, 0]
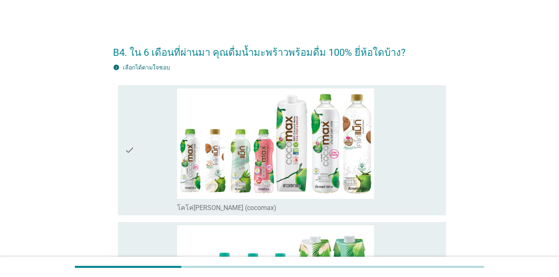
click at [146, 154] on div "check" at bounding box center [150, 151] width 53 height 124
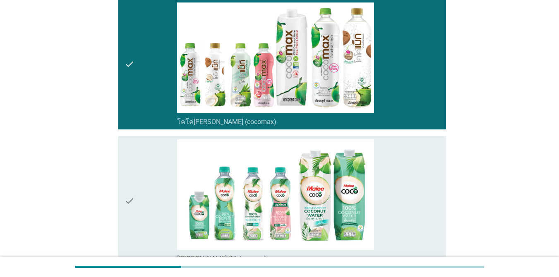
scroll to position [165, 0]
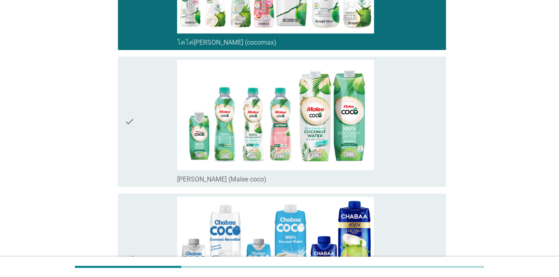
click at [153, 131] on div "check" at bounding box center [150, 122] width 53 height 124
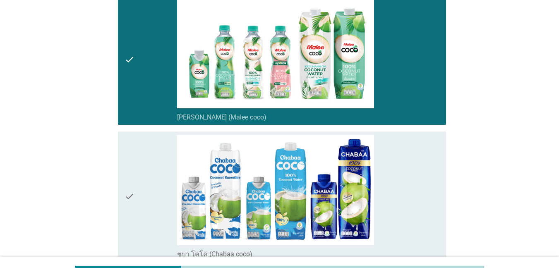
scroll to position [290, 0]
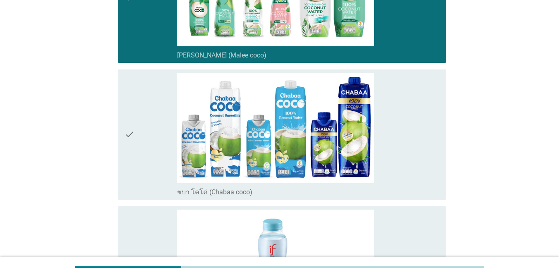
click at [135, 132] on div "check" at bounding box center [150, 135] width 53 height 124
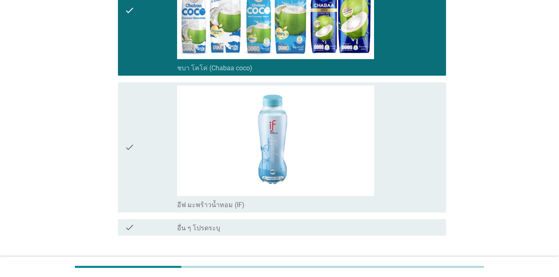
click at [132, 144] on icon "check" at bounding box center [129, 148] width 10 height 124
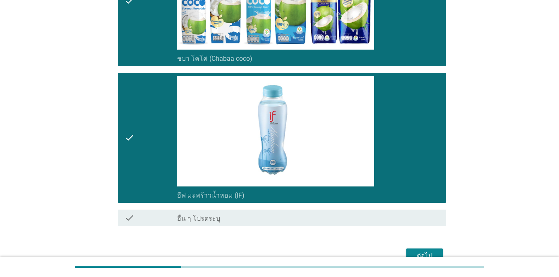
scroll to position [469, 0]
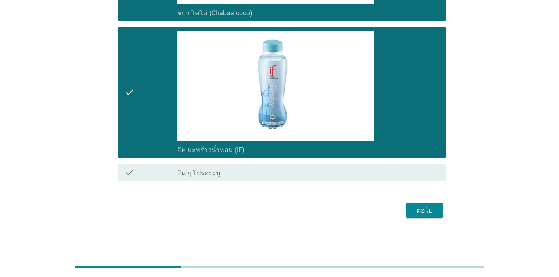
click at [407, 213] on div "ต่อไป" at bounding box center [424, 211] width 23 height 10
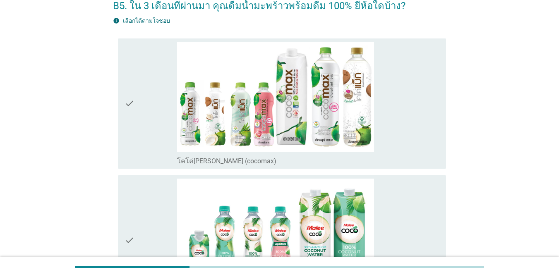
scroll to position [83, 0]
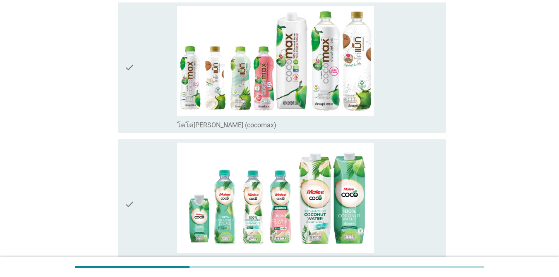
click at [121, 91] on div "check check_box โคโค่[PERSON_NAME] (cocomax)" at bounding box center [282, 67] width 328 height 130
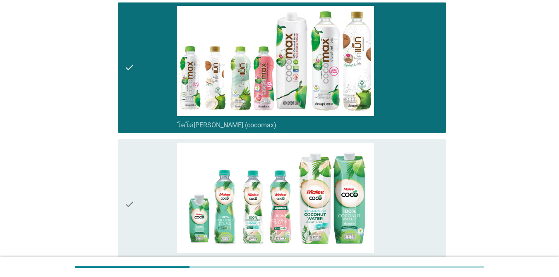
click at [130, 190] on icon "check" at bounding box center [129, 205] width 10 height 124
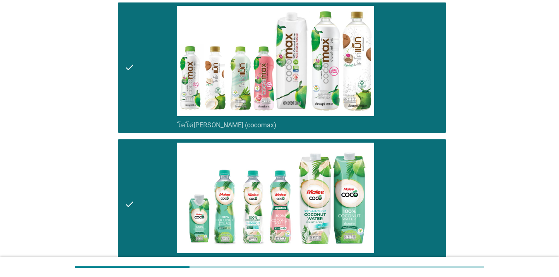
scroll to position [290, 0]
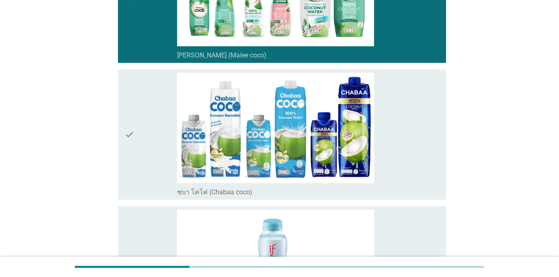
click at [141, 161] on div "check" at bounding box center [150, 135] width 53 height 124
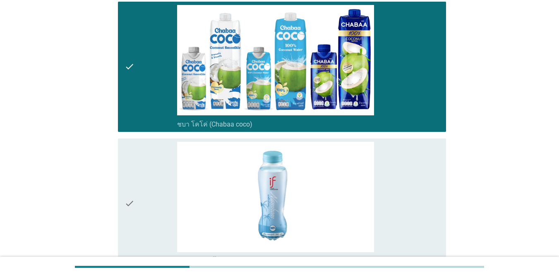
scroll to position [414, 0]
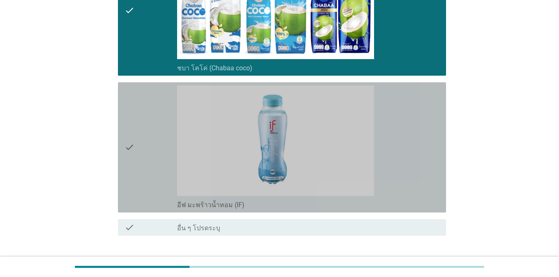
click at [140, 157] on div "check" at bounding box center [150, 148] width 53 height 124
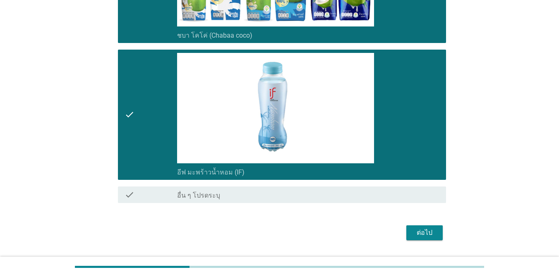
scroll to position [469, 0]
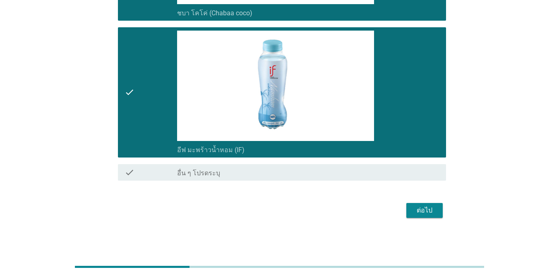
click at [407, 214] on div "ต่อไป" at bounding box center [424, 211] width 23 height 10
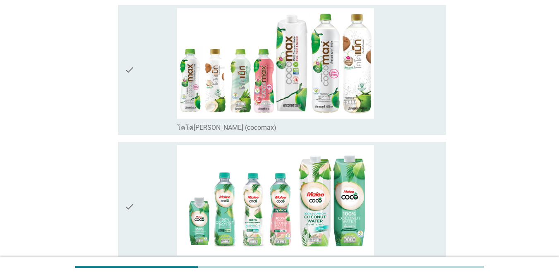
scroll to position [207, 0]
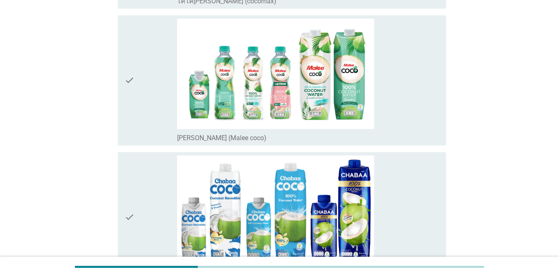
click at [146, 98] on div "check" at bounding box center [150, 81] width 53 height 124
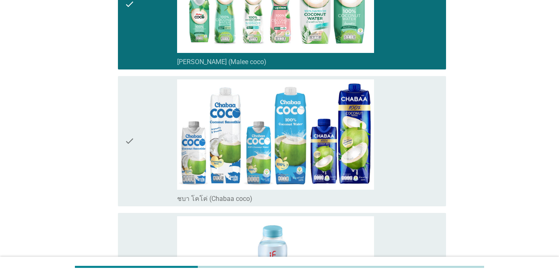
scroll to position [372, 0]
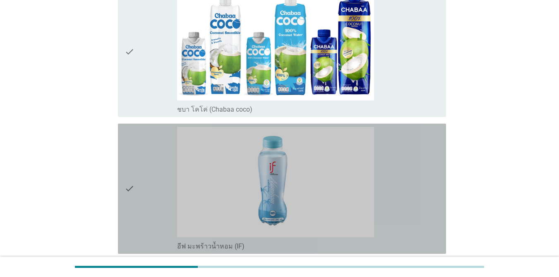
click at [148, 181] on div "check" at bounding box center [150, 189] width 53 height 124
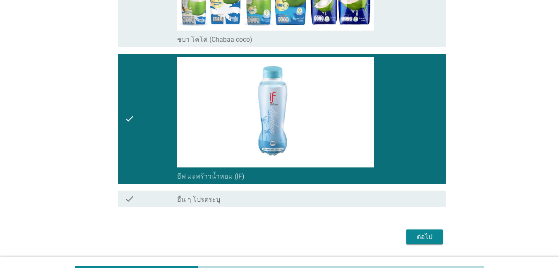
scroll to position [469, 0]
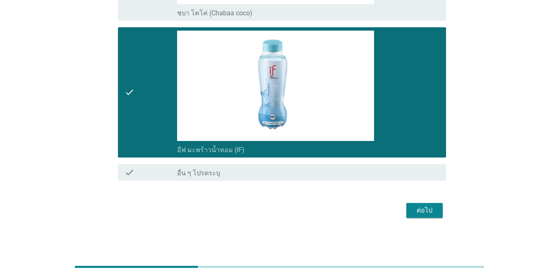
click at [407, 213] on div "ต่อไป" at bounding box center [424, 211] width 23 height 10
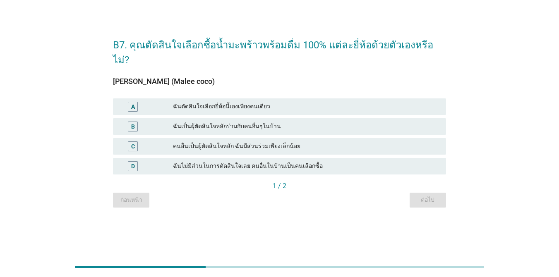
scroll to position [0, 0]
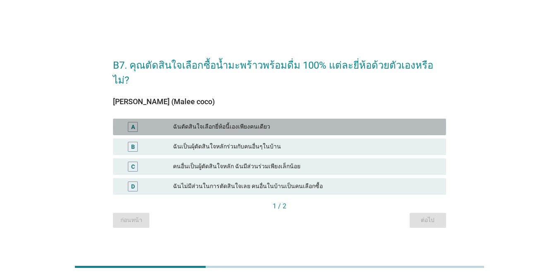
click at [301, 122] on div "ฉันตัดสินใจเลือกยี่ห้อนี้เองเพียงคนเดียว" at bounding box center [306, 127] width 266 height 10
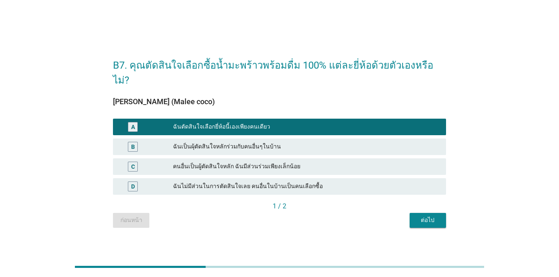
click at [407, 217] on button "ต่อไป" at bounding box center [427, 220] width 36 height 15
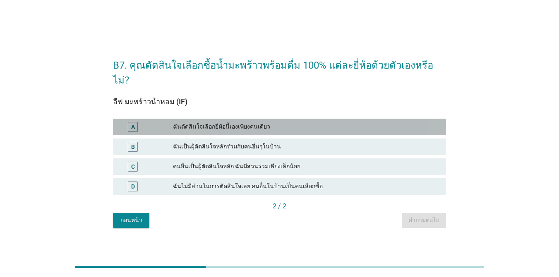
click at [258, 122] on div "ฉันตัดสินใจเลือกยี่ห้อนี้เองเพียงคนเดียว" at bounding box center [306, 127] width 266 height 10
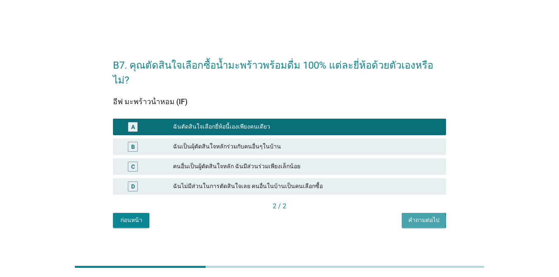
click at [407, 216] on div "คำถามต่อไป" at bounding box center [423, 220] width 31 height 9
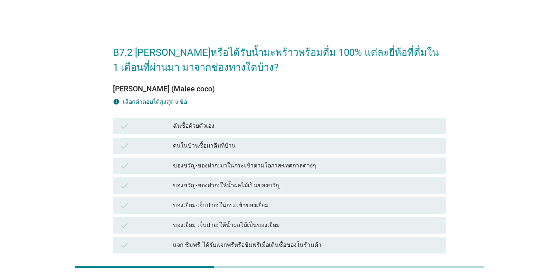
click at [232, 126] on div "ฉันซื้อด้วยตัวเอง" at bounding box center [306, 126] width 266 height 10
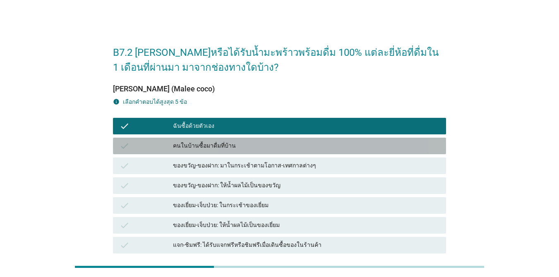
click at [246, 146] on div "คนในบ้านซื้อมาดื่มที่บ้าน" at bounding box center [306, 146] width 266 height 10
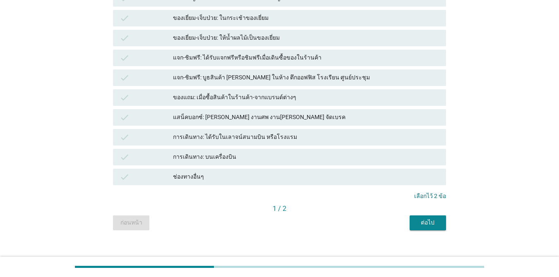
scroll to position [197, 0]
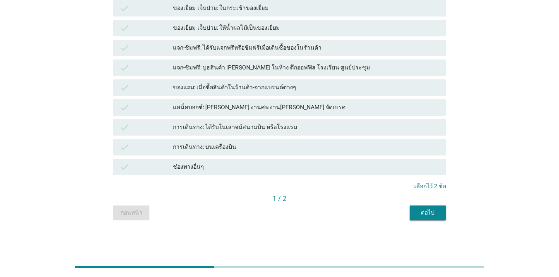
click at [407, 211] on div "ต่อไป" at bounding box center [427, 212] width 23 height 9
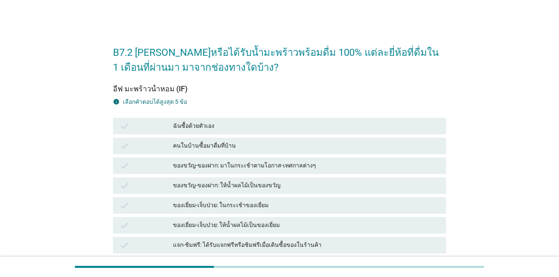
click at [243, 122] on div "ฉันซื้อด้วยตัวเอง" at bounding box center [306, 126] width 266 height 10
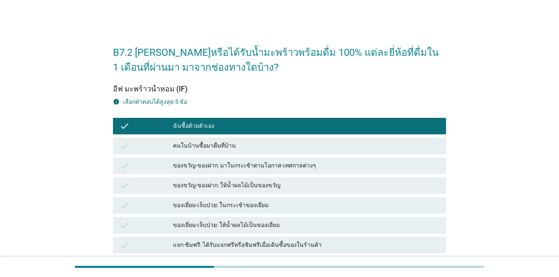
click at [245, 140] on div "check คนในบ้านซื้อมาดื่มที่บ้าน" at bounding box center [279, 146] width 333 height 17
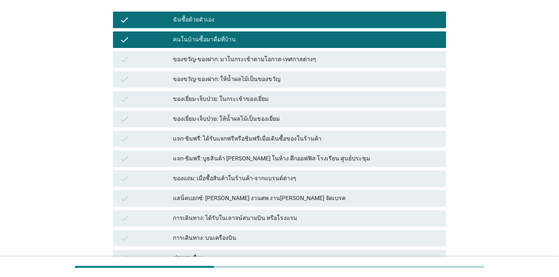
scroll to position [124, 0]
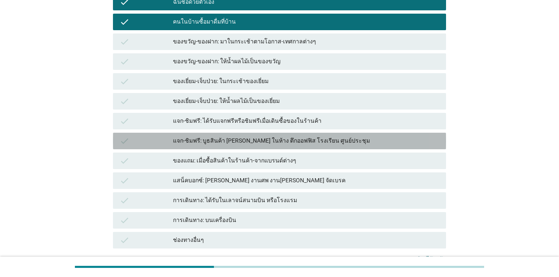
click at [267, 140] on div "แจก-ชิมฟรี: บูธสินค้า [PERSON_NAME] ในห้าง ตึกออฟฟิส โรงเรียน ศูนย์ประชุม" at bounding box center [306, 141] width 266 height 10
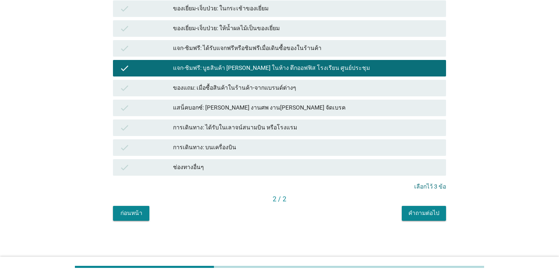
scroll to position [197, 0]
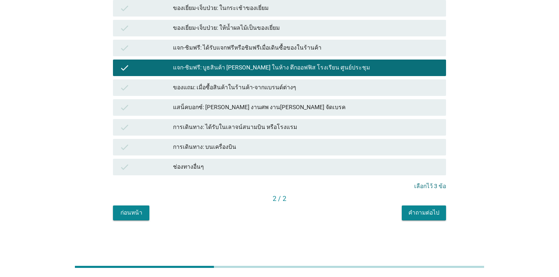
click at [407, 210] on div "คำถามต่อไป" at bounding box center [423, 212] width 31 height 9
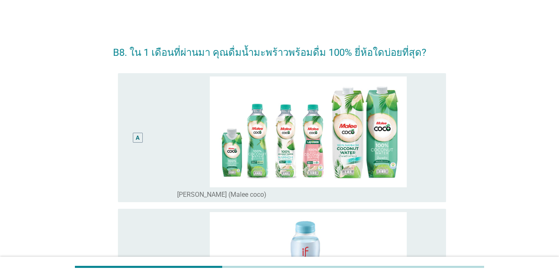
click at [149, 150] on div "A" at bounding box center [137, 138] width 26 height 122
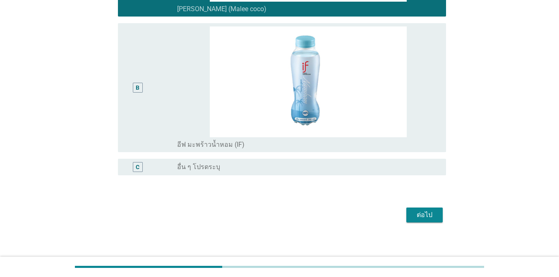
scroll to position [190, 0]
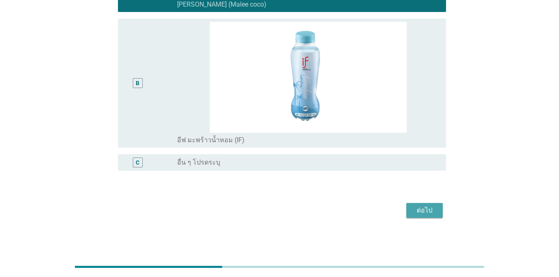
click at [407, 213] on div "ต่อไป" at bounding box center [424, 211] width 23 height 10
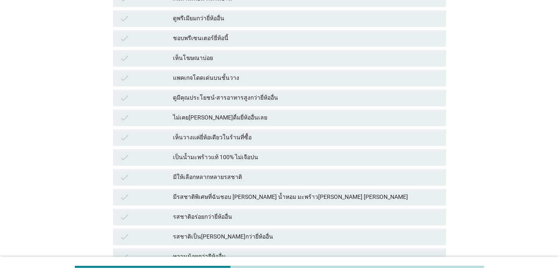
scroll to position [165, 0]
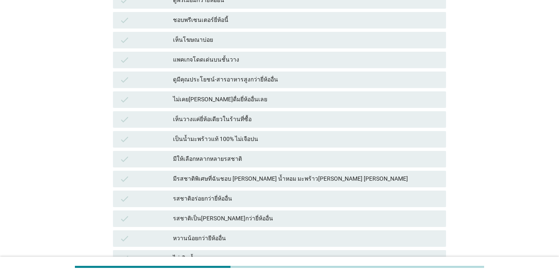
click at [397, 202] on div "รสชาติอร่อยกว่ายี่ห้ออื่น" at bounding box center [306, 199] width 266 height 10
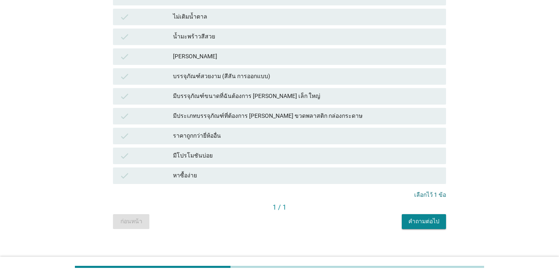
scroll to position [414, 0]
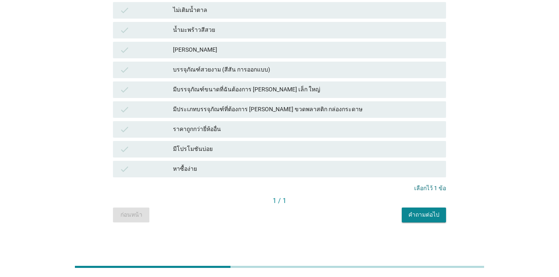
click at [383, 165] on div "หาซื้อง่าย" at bounding box center [306, 169] width 266 height 10
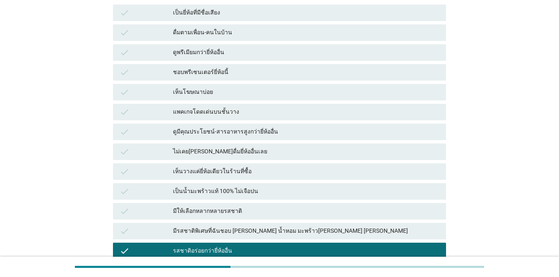
scroll to position [83, 0]
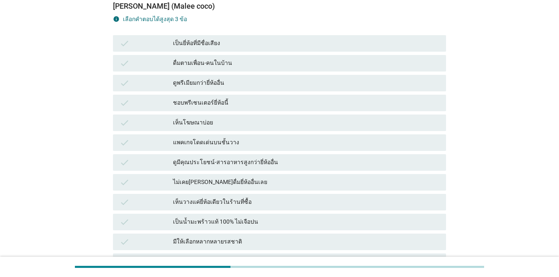
click at [314, 43] on div "เป็นยี่ห้อที่มีชื่อเสียง" at bounding box center [306, 43] width 266 height 10
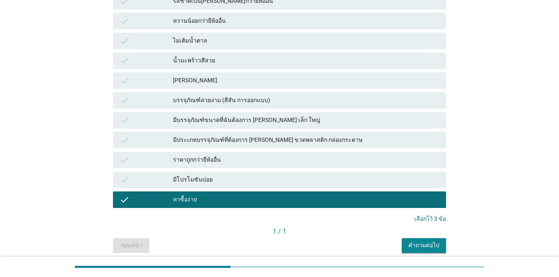
scroll to position [414, 0]
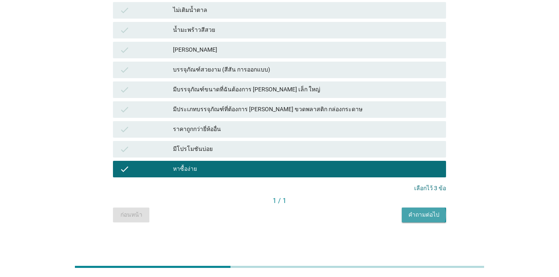
click at [407, 215] on div "คำถามต่อไป" at bounding box center [423, 215] width 31 height 9
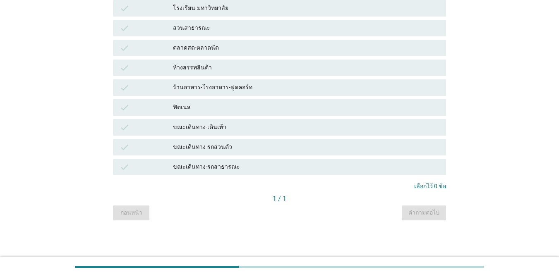
scroll to position [0, 0]
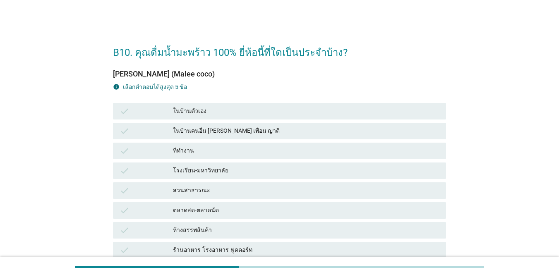
click at [237, 107] on div "ในบ้านตัวเอง" at bounding box center [306, 111] width 266 height 10
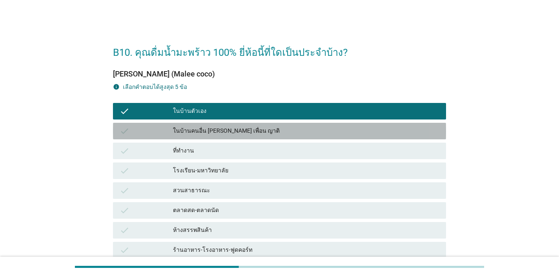
click at [248, 128] on div "ในบ้านคนอื่น [PERSON_NAME] เพื่อน ญาติ" at bounding box center [306, 131] width 266 height 10
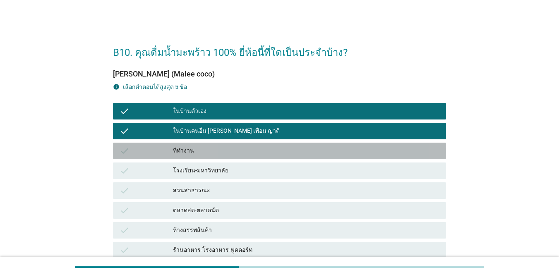
click at [251, 154] on div "ที่ทำงาน" at bounding box center [306, 151] width 266 height 10
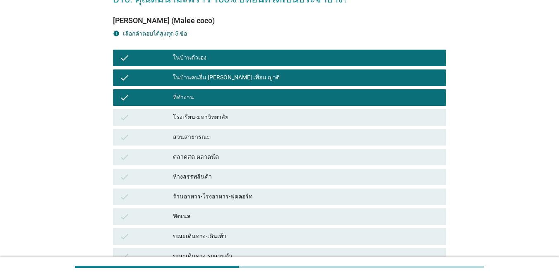
scroll to position [124, 0]
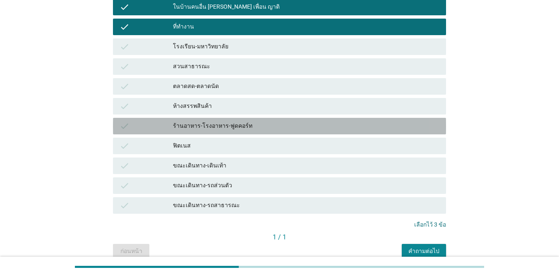
click at [270, 123] on div "ร้านอาหาร-โรงอาหาร-ฟูดคอร์ท" at bounding box center [306, 126] width 266 height 10
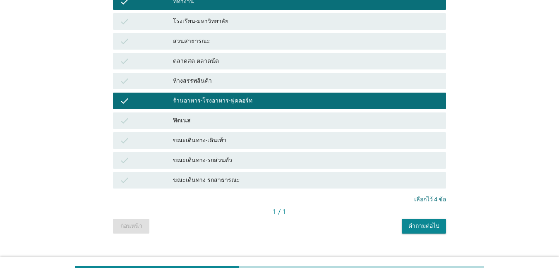
scroll to position [163, 0]
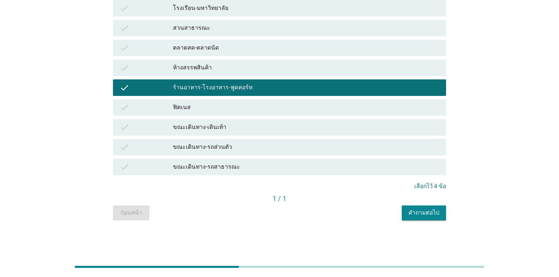
click at [407, 216] on div "คำถามต่อไป" at bounding box center [423, 212] width 31 height 9
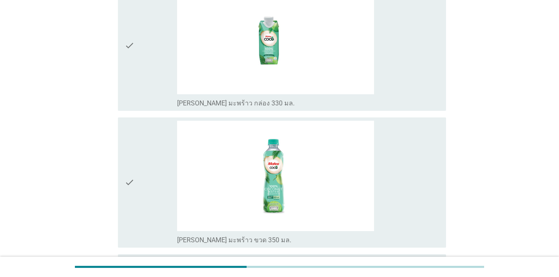
scroll to position [512, 0]
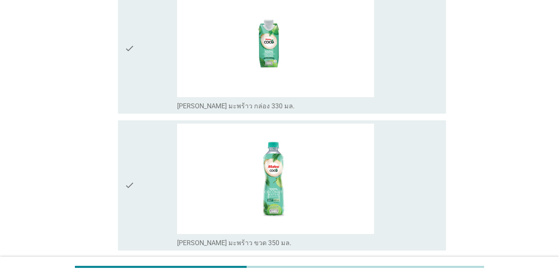
click at [136, 188] on div "check" at bounding box center [150, 186] width 53 height 124
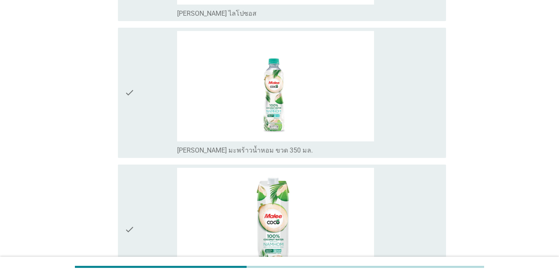
scroll to position [140, 0]
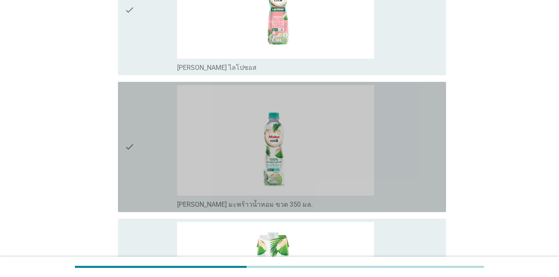
click at [144, 158] on div "check" at bounding box center [150, 147] width 53 height 124
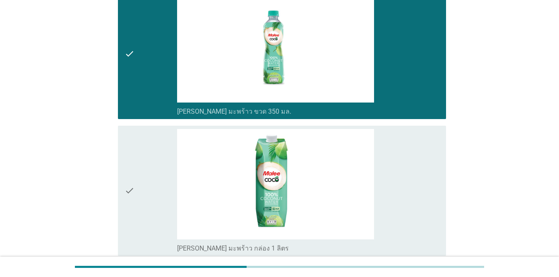
scroll to position [719, 0]
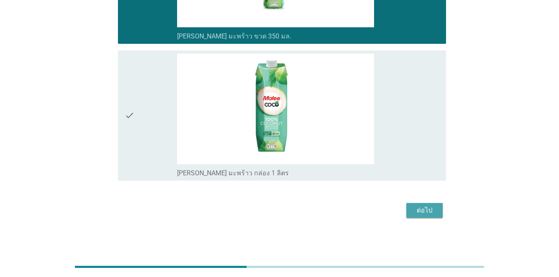
click at [407, 209] on div "ต่อไป" at bounding box center [424, 211] width 23 height 10
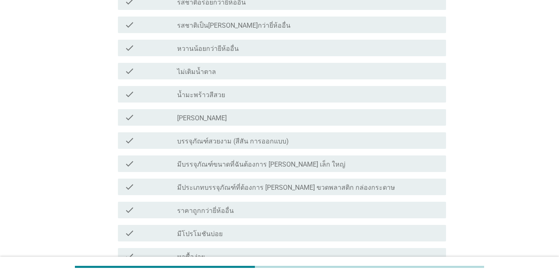
scroll to position [649, 0]
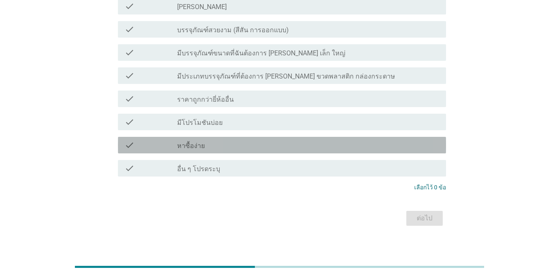
click at [144, 141] on div "check" at bounding box center [150, 145] width 53 height 10
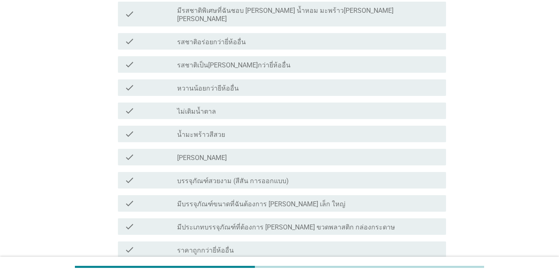
scroll to position [483, 0]
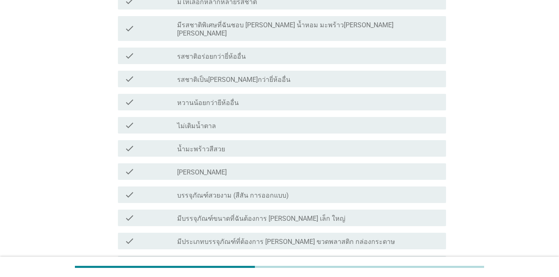
click at [287, 74] on div "check_box_outline_blank รสชาติเป็น[PERSON_NAME]กว่ายี่ห้ออื่น" at bounding box center [308, 79] width 262 height 10
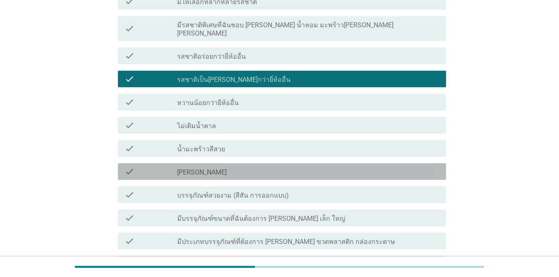
click at [290, 168] on div "check_box_outline_blank [PERSON_NAME]" at bounding box center [308, 172] width 262 height 10
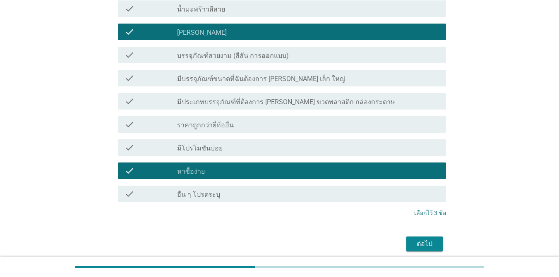
scroll to position [649, 0]
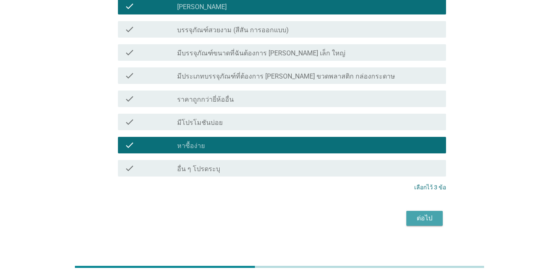
click at [407, 215] on div "ต่อไป" at bounding box center [424, 218] width 23 height 10
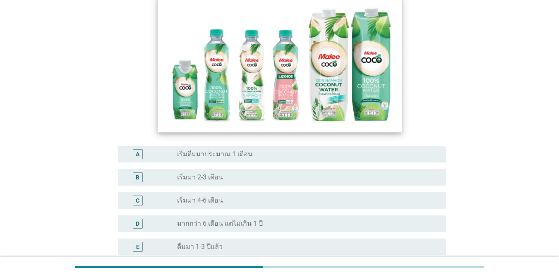
scroll to position [165, 0]
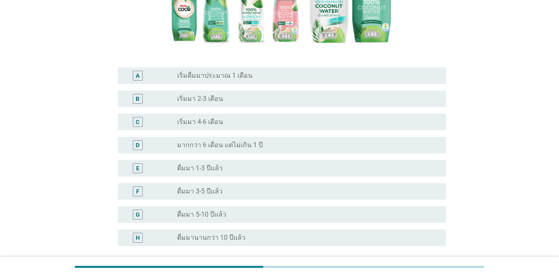
click at [267, 141] on div "radio_button_unchecked มากกว่า 6 เดือน แต่ไม่เกิน 1 ปี" at bounding box center [305, 145] width 256 height 8
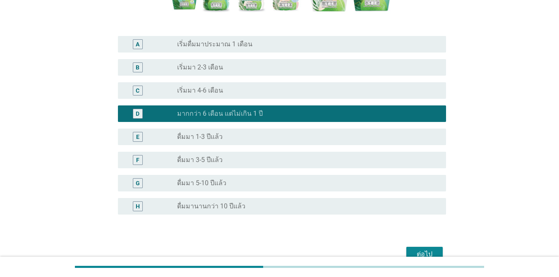
scroll to position [226, 0]
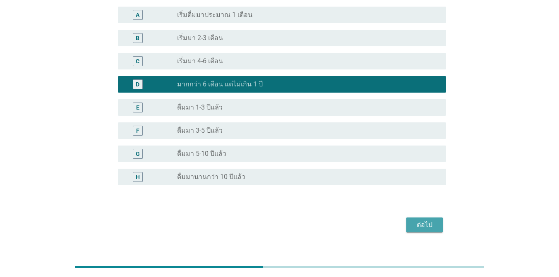
click at [407, 220] on div "ต่อไป" at bounding box center [424, 225] width 23 height 10
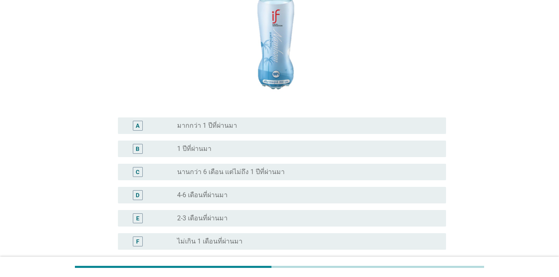
scroll to position [120, 0]
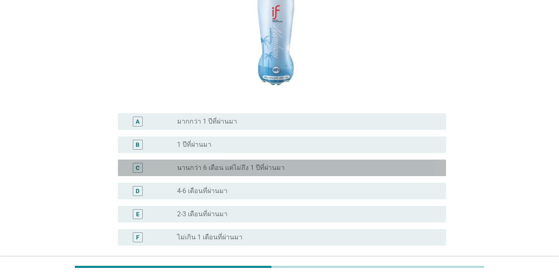
click at [274, 168] on label "นานกว่า 6 เดือน แต่ไม่ถึง 1 ปีที่ผ่านมา" at bounding box center [231, 168] width 108 height 8
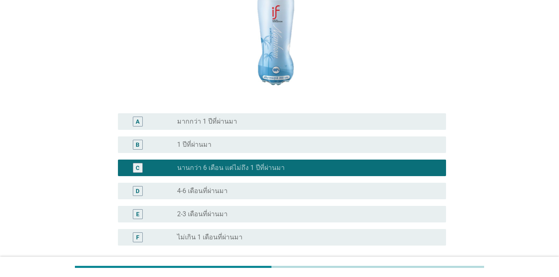
scroll to position [195, 0]
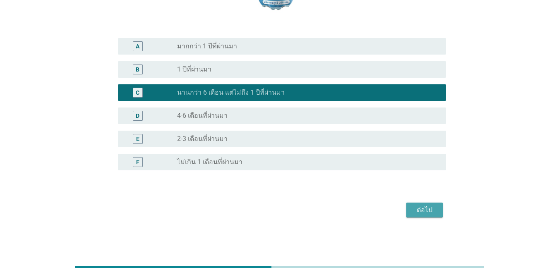
click at [407, 207] on div "ต่อไป" at bounding box center [424, 210] width 23 height 10
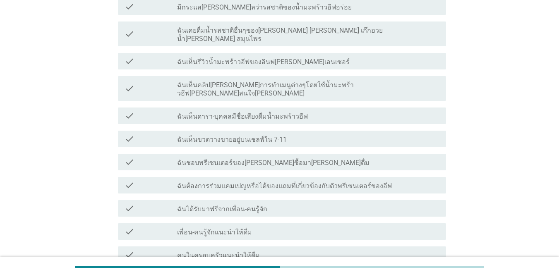
scroll to position [290, 0]
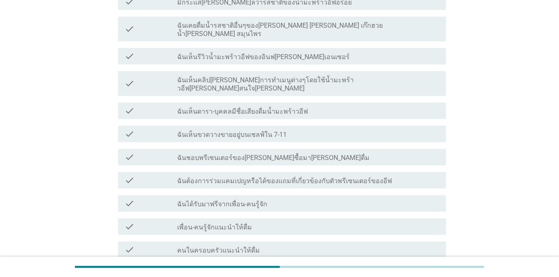
click at [335, 177] on label "ฉันต้องการร่วมแคมเปญหรือได้ของแถมที่เกี่ยวข้องกับตัวพรีเซนเตอร์ของอีฟ" at bounding box center [284, 181] width 215 height 8
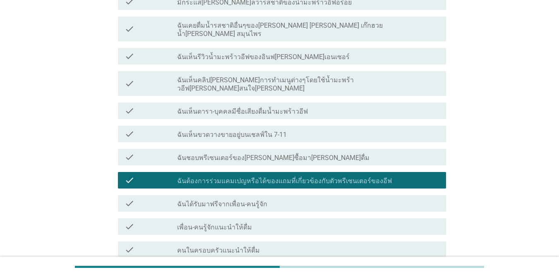
click at [325, 152] on div "check_box_outline_blank ฉันชอบพรีเซนเตอร์ของ[PERSON_NAME]ซื้อมา[PERSON_NAME]ดื่ม" at bounding box center [308, 157] width 262 height 10
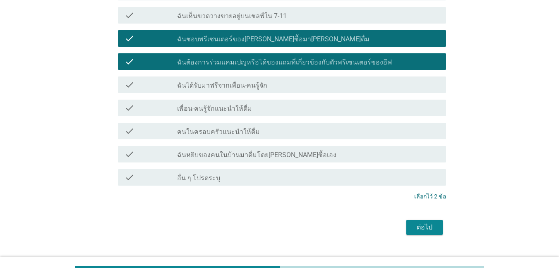
scroll to position [409, 0]
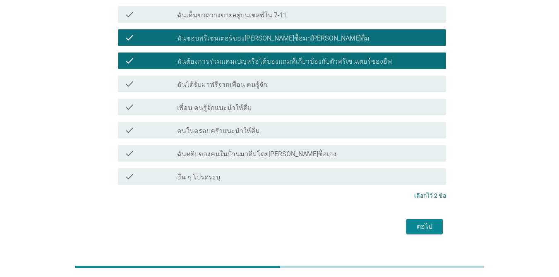
click at [407, 222] on div "ต่อไป" at bounding box center [424, 227] width 23 height 10
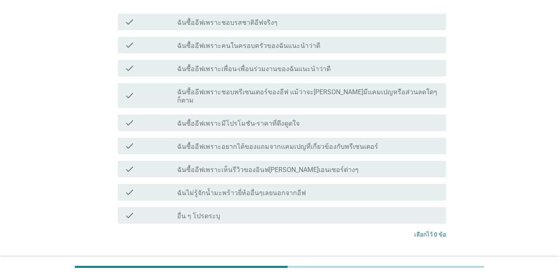
scroll to position [248, 0]
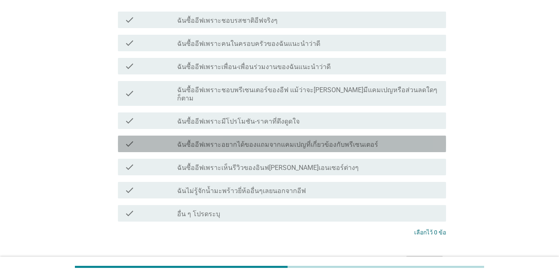
click at [406, 139] on div "check_box_outline_blank ฉันซื้ออีฟเพราะอยากได้ของแถมจากแคมเปญที่เกี่ยวข้องกับพร…" at bounding box center [308, 144] width 262 height 10
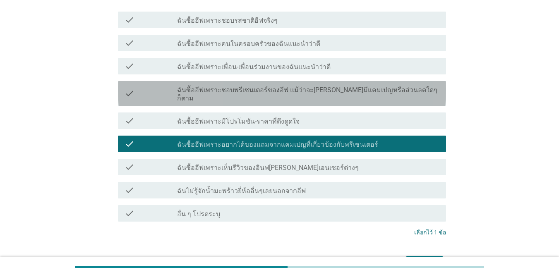
click at [395, 87] on label "ฉันซื้ออีฟเพราะชอบพรีเซนเตอร์ของอีฟ แม้ว่าจะ[PERSON_NAME]มีแคมเปญหรือส่วนลดใดๆก…" at bounding box center [308, 94] width 262 height 17
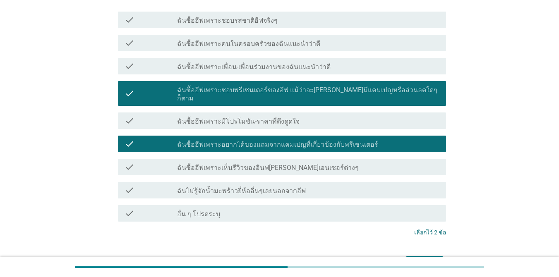
scroll to position [207, 0]
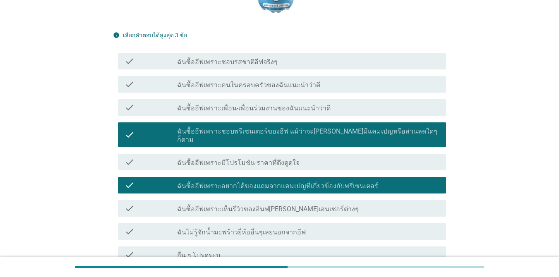
click at [303, 60] on div "check_box_outline_blank ฉันซื้ออีฟเพราะชอบรสชาติอีฟจริงๆ" at bounding box center [308, 61] width 262 height 10
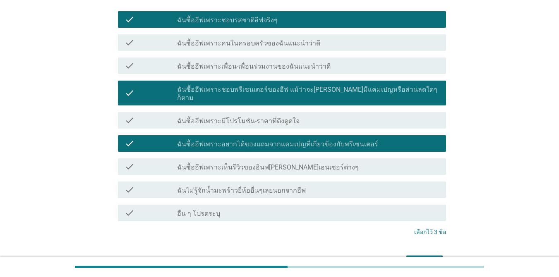
scroll to position [293, 0]
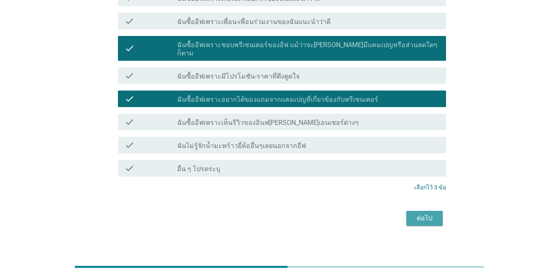
click at [407, 213] on div "ต่อไป" at bounding box center [424, 218] width 23 height 10
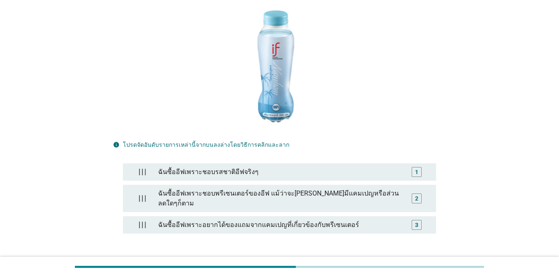
scroll to position [124, 0]
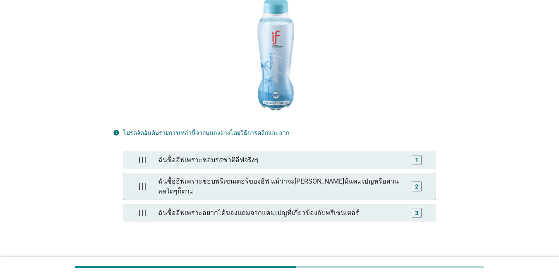
click at [355, 182] on div "ฉันซื้ออีฟเพราะชอบพรีเซนเตอร์ของอีฟ แม้ว่าจะ[PERSON_NAME]มีแคมเปญหรือส่วนลดใดๆก…" at bounding box center [279, 186] width 249 height 26
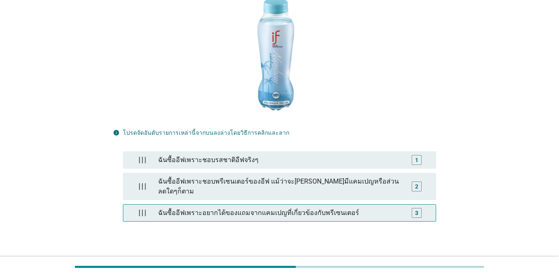
click at [358, 205] on div "ฉันซื้ออีฟเพราะอยากได้ของแถมจากแคมเปญที่เกี่ยวข้องกับพรีเซนเตอร์" at bounding box center [279, 213] width 249 height 17
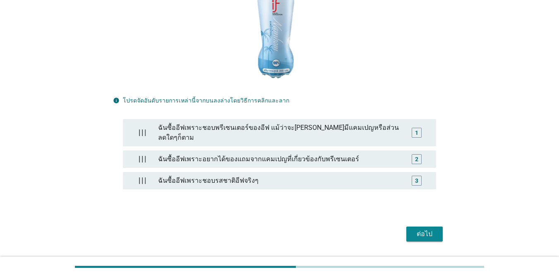
scroll to position [165, 0]
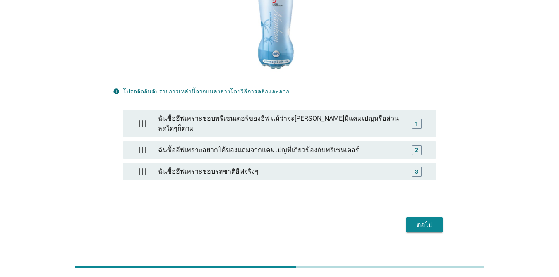
click at [407, 220] on div "ต่อไป" at bounding box center [424, 225] width 23 height 10
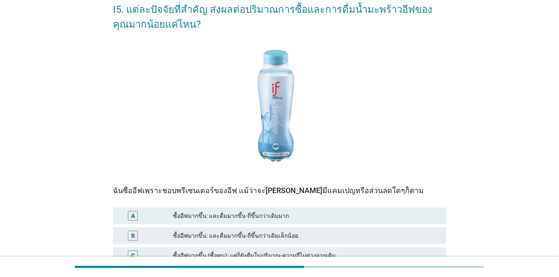
scroll to position [124, 0]
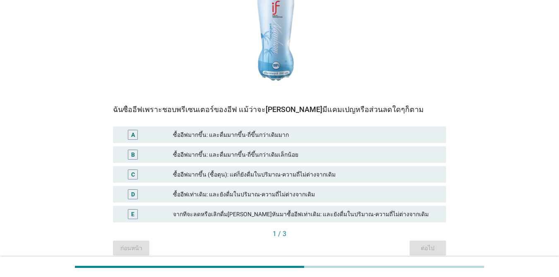
click at [314, 152] on div "ซื้ออีฟมากขึ้น: และดื่มมากขึ้น-ถี่ขึ้นกว่าเดิมเล็กน้อย" at bounding box center [306, 155] width 266 height 10
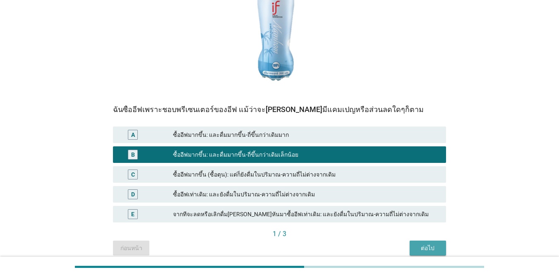
click at [407, 249] on div "ต่อไป" at bounding box center [427, 248] width 23 height 9
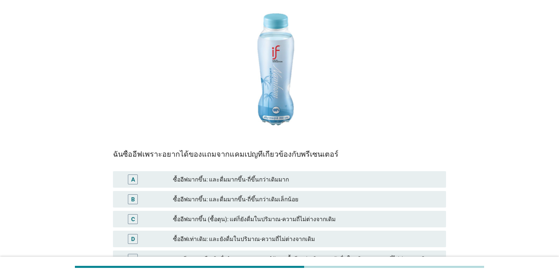
scroll to position [83, 0]
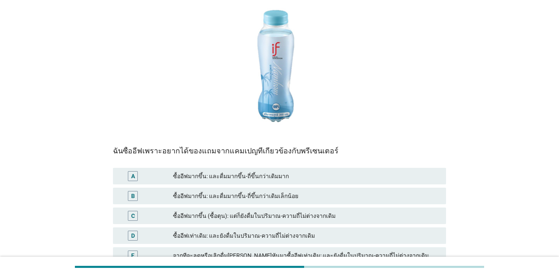
click at [322, 196] on div "ซื้ออีฟมากขึ้น: และดื่มมากขึ้น-ถี่ขึ้นกว่าเดิมเล็กน้อย" at bounding box center [306, 196] width 266 height 10
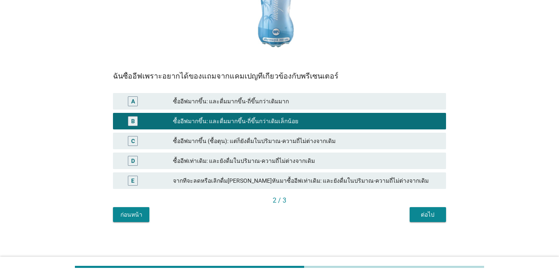
scroll to position [160, 0]
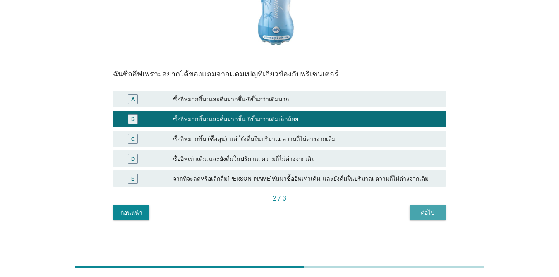
click at [407, 213] on div "ต่อไป" at bounding box center [427, 212] width 23 height 9
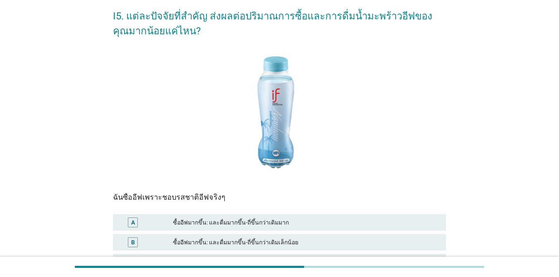
scroll to position [83, 0]
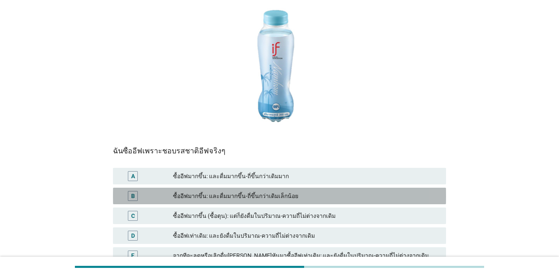
click at [359, 196] on div "ซื้ออีฟมากขึ้น: และดื่มมากขึ้น-ถี่ขึ้นกว่าเดิมเล็กน้อย" at bounding box center [306, 196] width 266 height 10
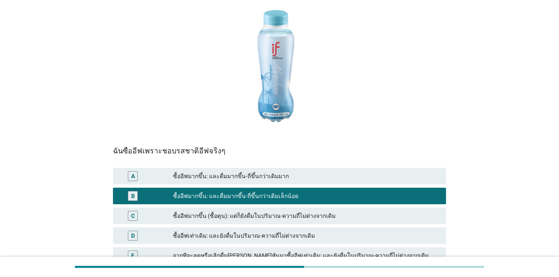
click at [354, 178] on div "ซื้ออีฟมากขึ้น: และดื่มมากขึ้น-ถี่ขึ้นกว่าเดิมมาก" at bounding box center [306, 176] width 266 height 10
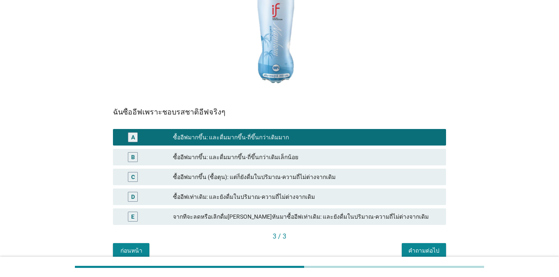
scroll to position [160, 0]
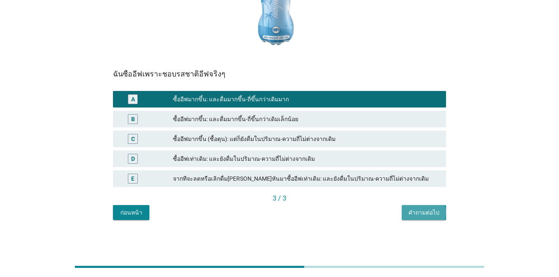
click at [407, 214] on div "คำถามต่อไป" at bounding box center [423, 212] width 31 height 9
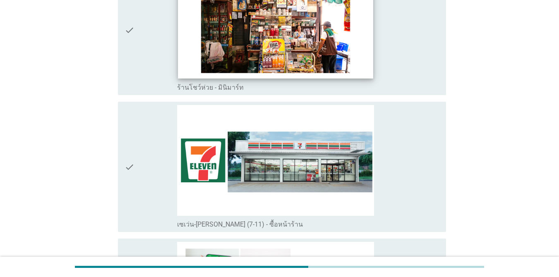
scroll to position [1778, 0]
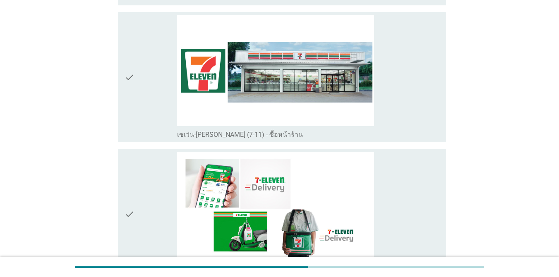
click at [141, 107] on div "check" at bounding box center [150, 77] width 53 height 124
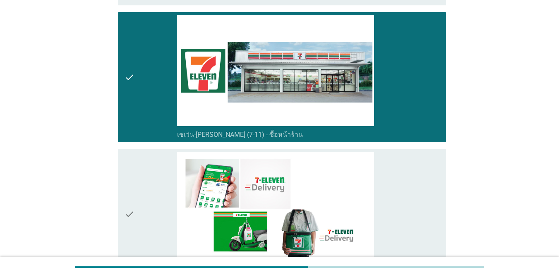
click at [139, 183] on div "check" at bounding box center [150, 214] width 53 height 124
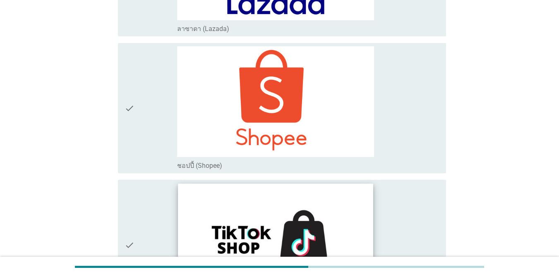
scroll to position [2565, 0]
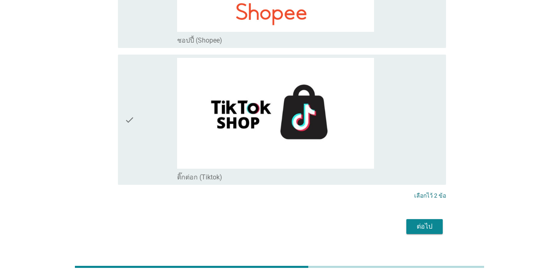
click at [407, 222] on div "ต่อไป" at bounding box center [424, 227] width 23 height 10
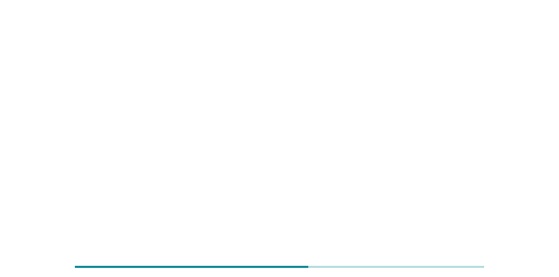
scroll to position [0, 0]
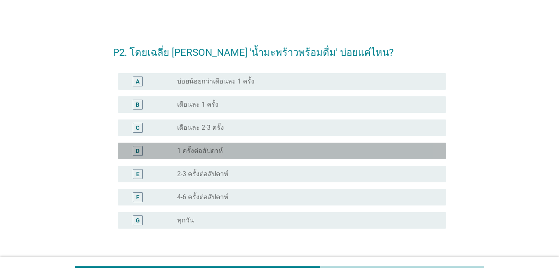
click at [321, 147] on div "radio_button_unchecked 1 ครั้งต่อสัปดาห์" at bounding box center [305, 151] width 256 height 8
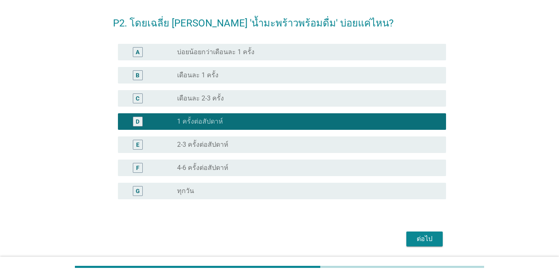
scroll to position [58, 0]
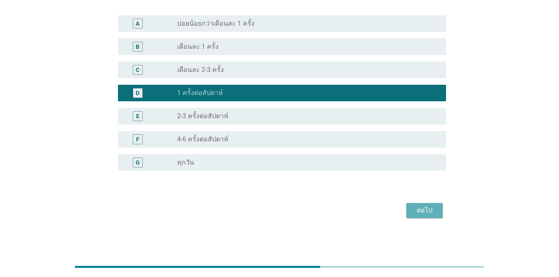
click at [407, 210] on div "ต่อไป" at bounding box center [424, 211] width 23 height 10
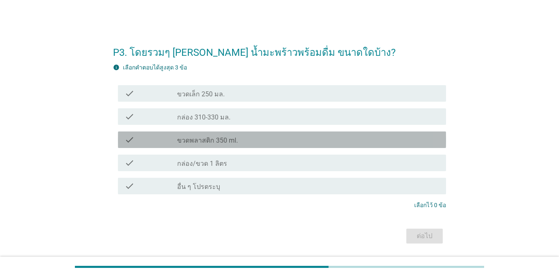
click at [290, 139] on div "check_box_outline_blank ขวดพลาสติก 350 ml." at bounding box center [308, 140] width 262 height 10
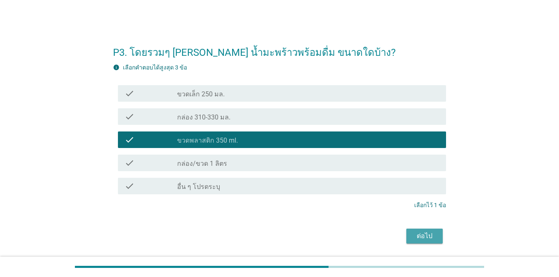
click at [407, 236] on div "ต่อไป" at bounding box center [424, 236] width 23 height 10
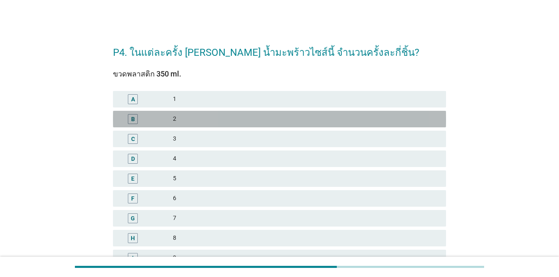
click at [184, 123] on div "2" at bounding box center [306, 119] width 266 height 10
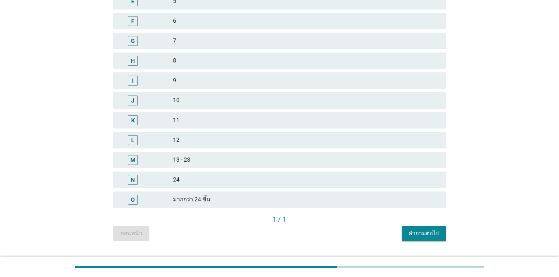
scroll to position [198, 0]
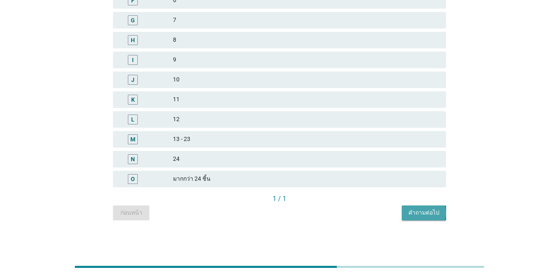
click at [406, 212] on button "คำถามต่อไป" at bounding box center [424, 213] width 44 height 15
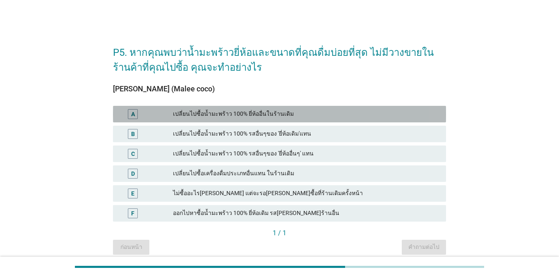
click at [251, 112] on div "เปลี่ยนไปซื้อน้ำมะพร้าว 100% ยี่ห้ออื่นในร้านเดิม" at bounding box center [306, 114] width 266 height 10
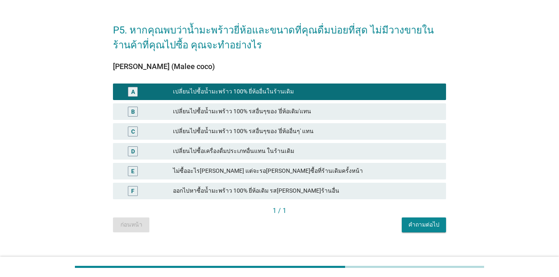
scroll to position [34, 0]
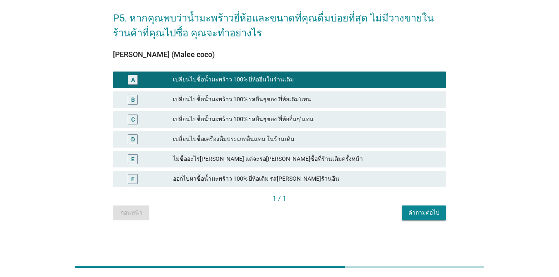
click at [407, 211] on div "คำถามต่อไป" at bounding box center [423, 212] width 31 height 9
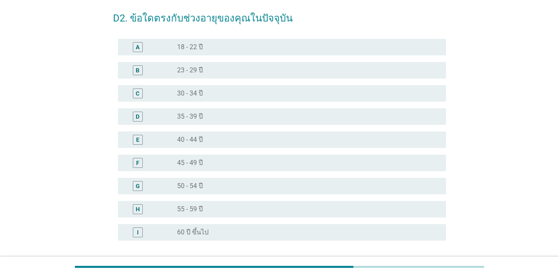
scroll to position [0, 0]
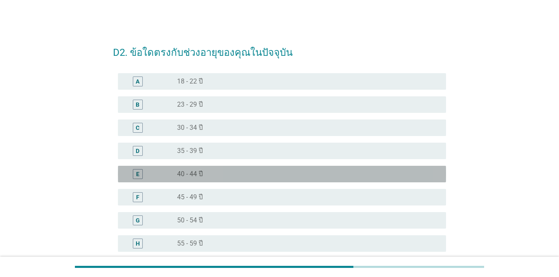
click at [230, 176] on div "radio_button_unchecked 40 - 44 ปี" at bounding box center [305, 174] width 256 height 8
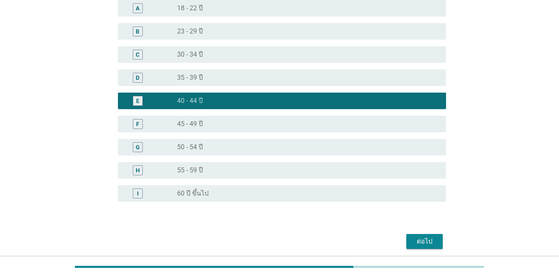
scroll to position [104, 0]
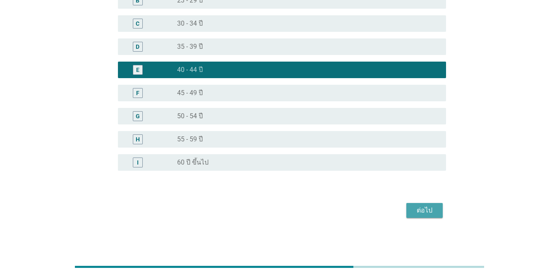
click at [407, 211] on div "ต่อไป" at bounding box center [424, 211] width 23 height 10
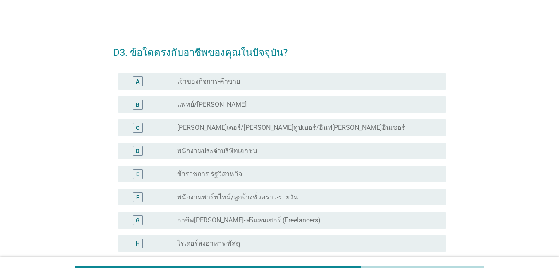
click at [302, 151] on div "radio_button_unchecked พนักงานประจำบริษัทเอกชน" at bounding box center [305, 151] width 256 height 8
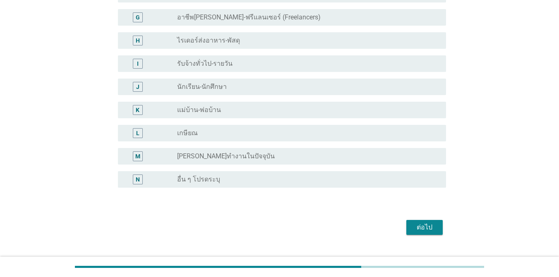
scroll to position [207, 0]
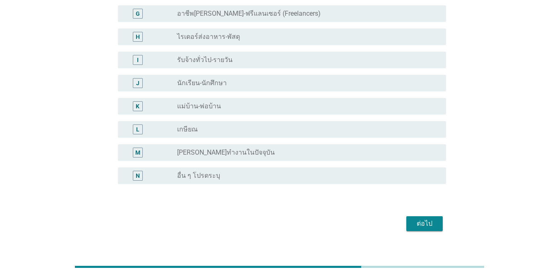
click at [407, 227] on div "ต่อไป" at bounding box center [424, 224] width 23 height 10
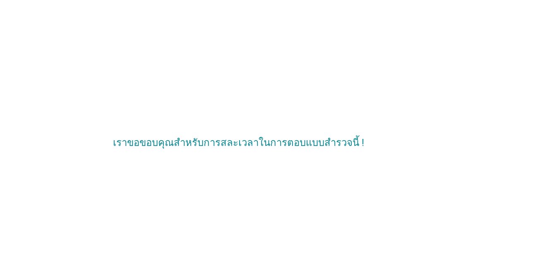
scroll to position [0, 0]
